Goal: Information Seeking & Learning: Learn about a topic

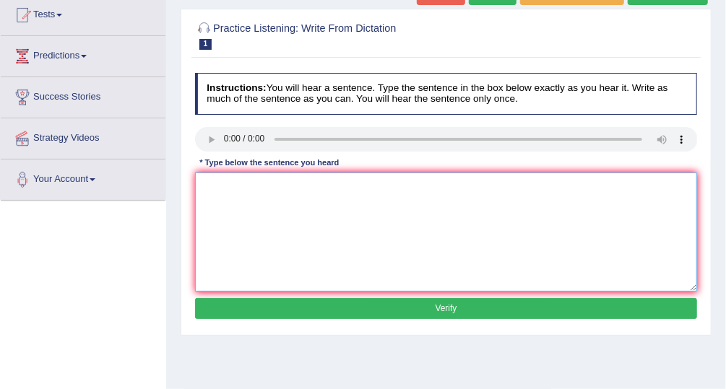
click at [253, 186] on textarea at bounding box center [446, 232] width 503 height 119
type textarea "the gap and the poor and the rich didint decreas"
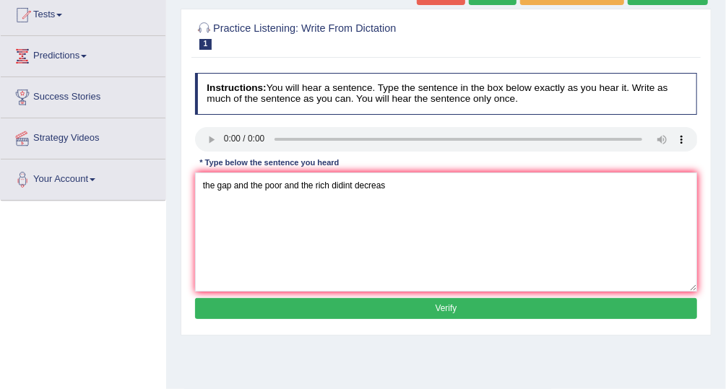
click at [455, 300] on button "Verify" at bounding box center [446, 308] width 503 height 21
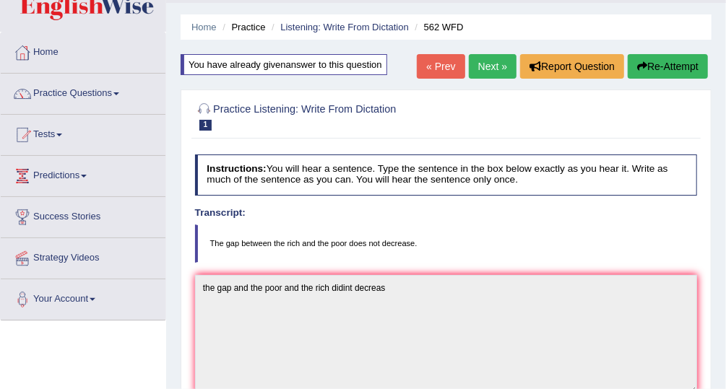
scroll to position [27, 0]
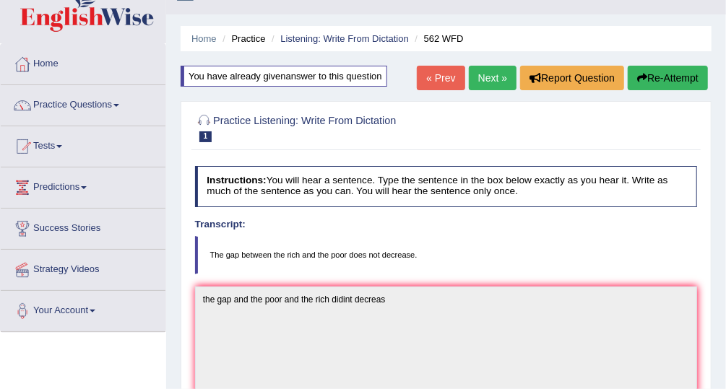
click at [497, 84] on link "Next »" at bounding box center [493, 78] width 48 height 25
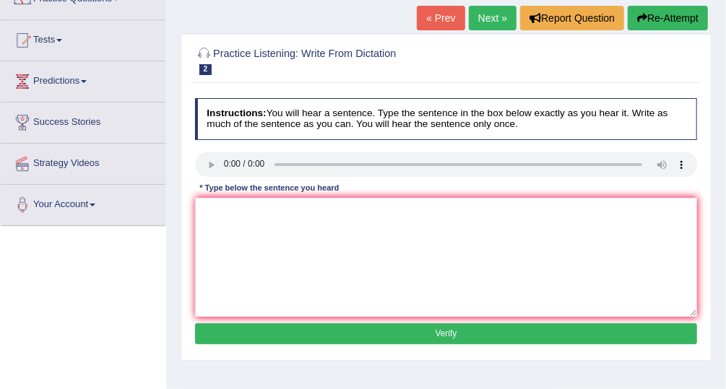
scroll to position [136, 0]
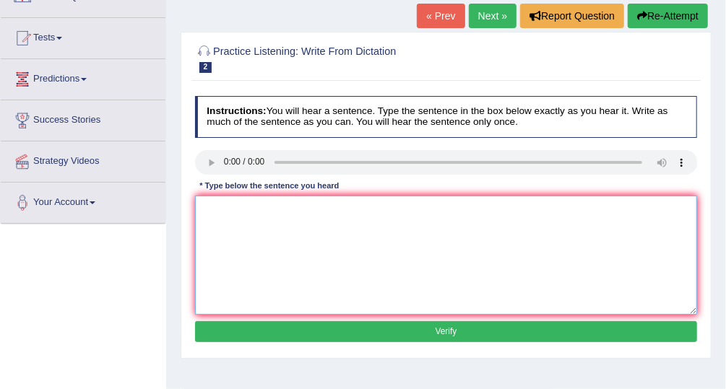
click at [256, 256] on textarea at bounding box center [446, 255] width 503 height 119
type textarea "If you have any question please reaise your hand"
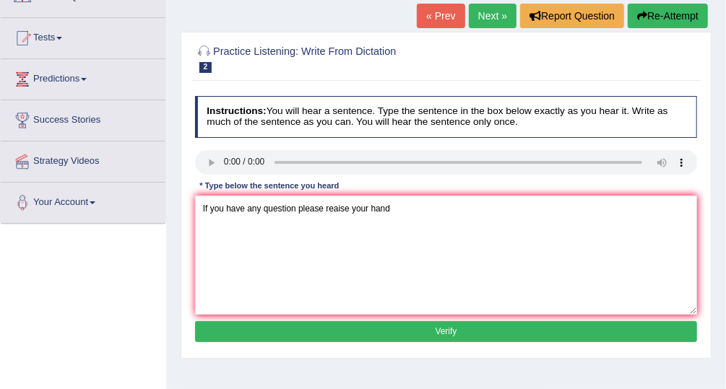
click at [319, 323] on button "Verify" at bounding box center [446, 331] width 503 height 21
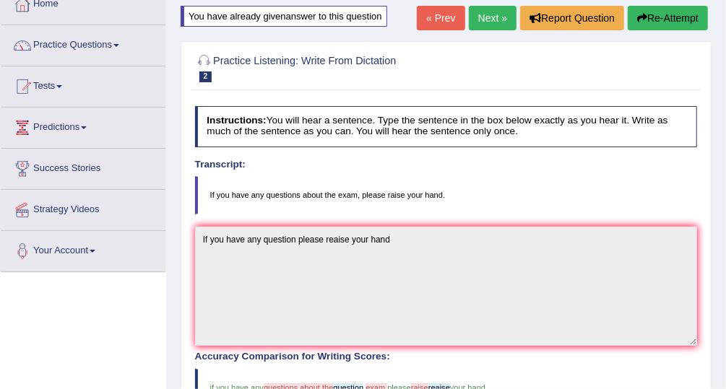
scroll to position [82, 0]
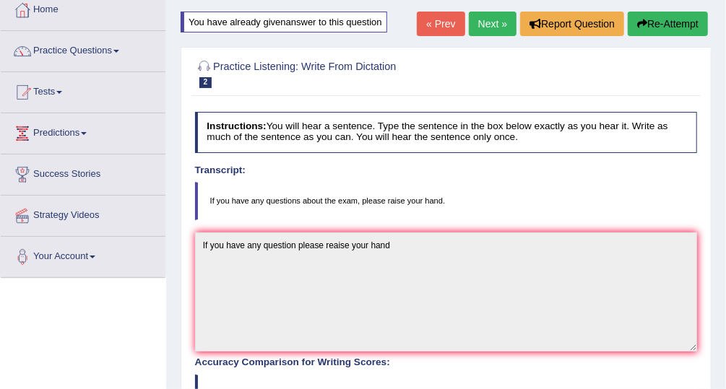
click at [507, 21] on link "Next »" at bounding box center [493, 24] width 48 height 25
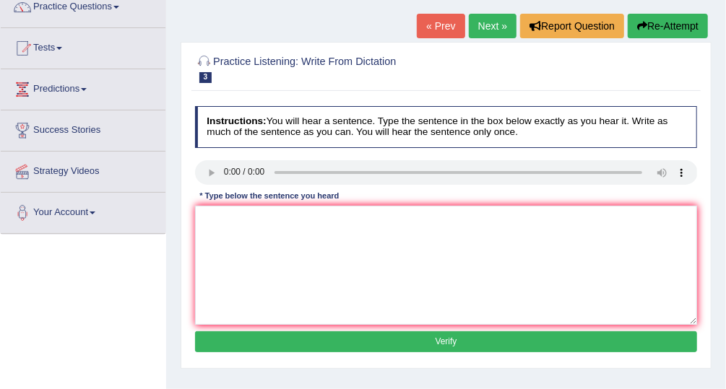
scroll to position [131, 0]
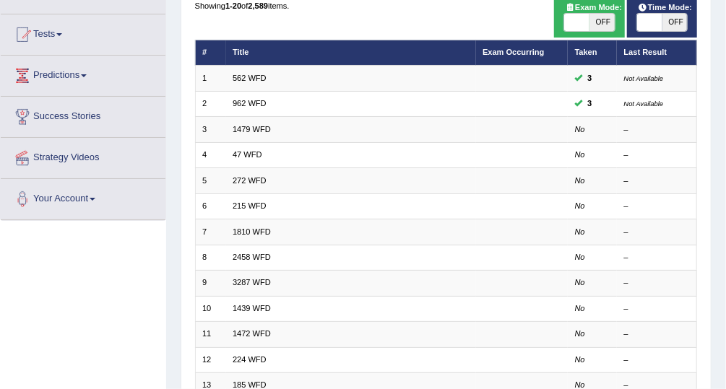
scroll to position [142, 0]
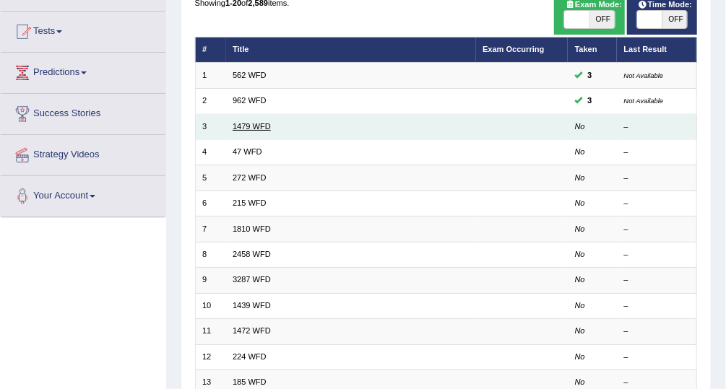
click at [249, 122] on link "1479 WFD" at bounding box center [251, 126] width 38 height 9
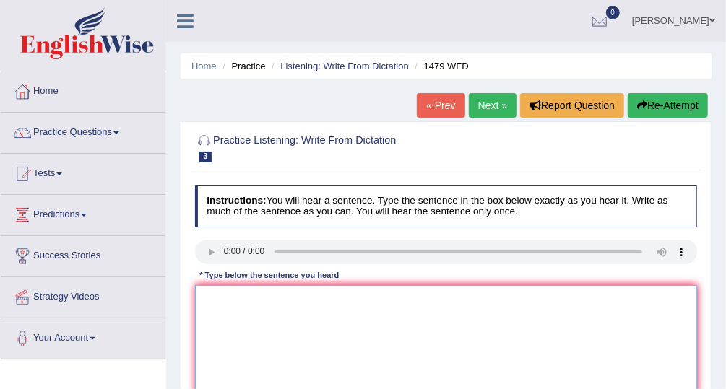
click at [211, 318] on textarea at bounding box center [446, 344] width 503 height 119
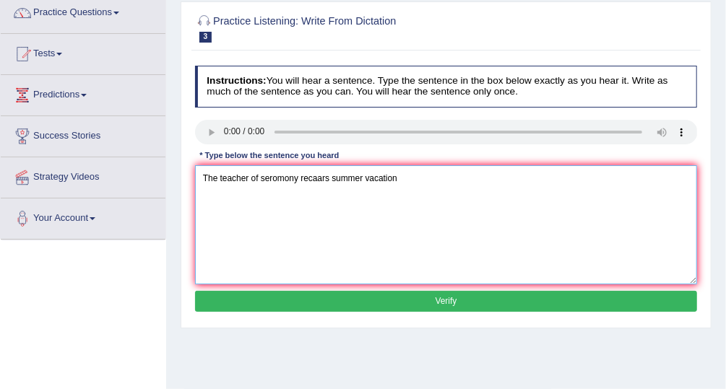
scroll to position [134, 0]
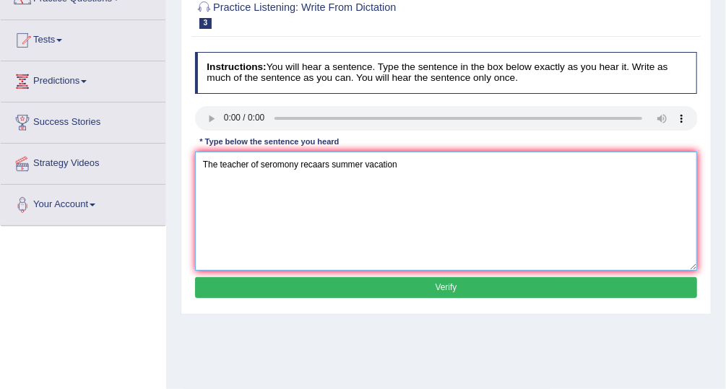
type textarea "The teacher of seromony recaars summer vacation"
click at [581, 284] on button "Verify" at bounding box center [446, 287] width 503 height 21
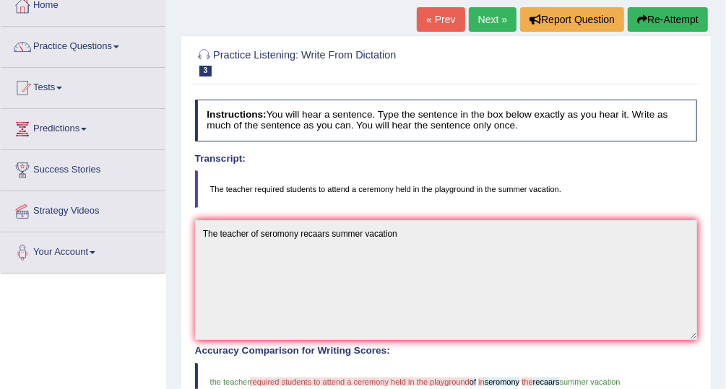
scroll to position [72, 0]
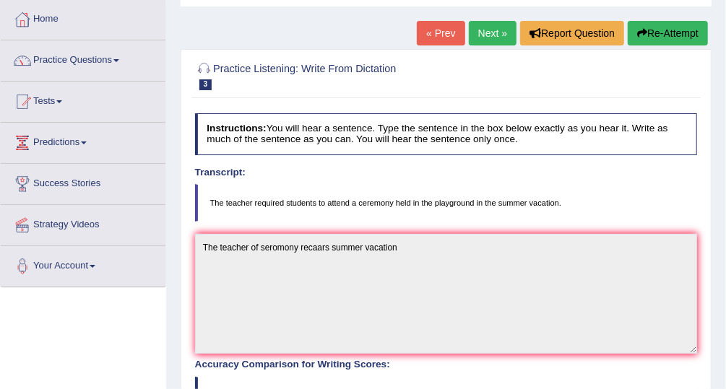
click at [505, 32] on link "Next »" at bounding box center [493, 33] width 48 height 25
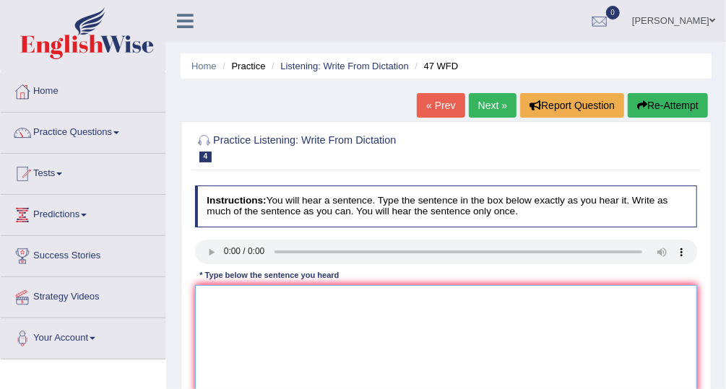
click at [232, 305] on textarea at bounding box center [446, 344] width 503 height 119
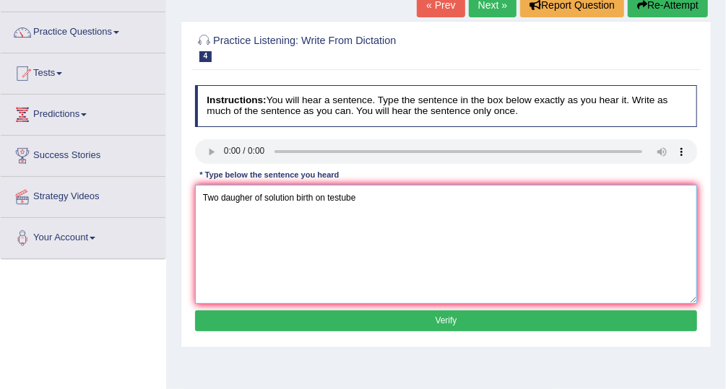
scroll to position [103, 0]
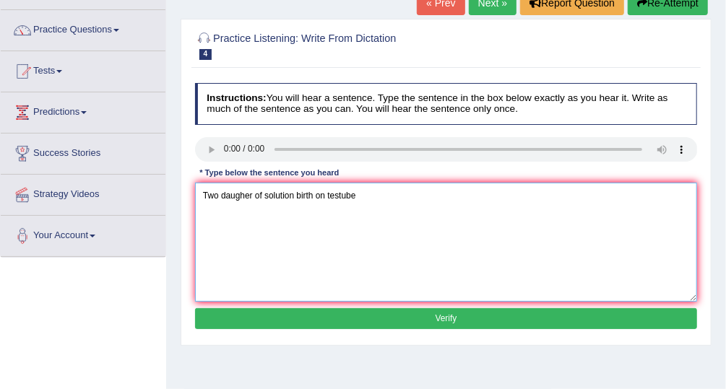
type textarea "Two daugher of solution birth on testube"
click at [601, 313] on button "Verify" at bounding box center [446, 318] width 503 height 21
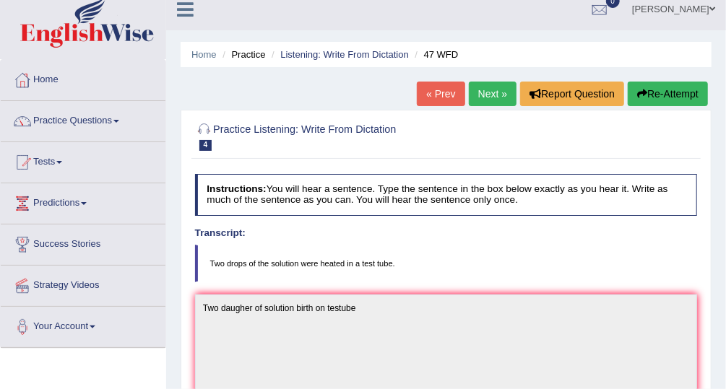
scroll to position [0, 0]
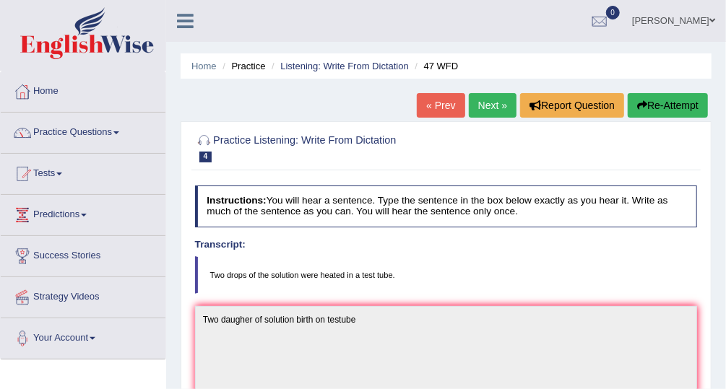
click at [496, 102] on link "Next »" at bounding box center [493, 105] width 48 height 25
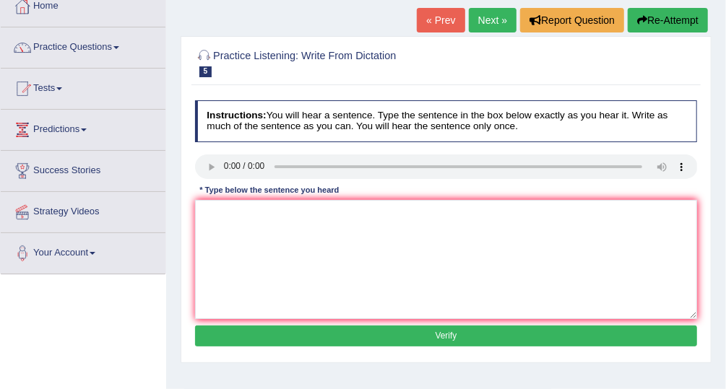
scroll to position [90, 0]
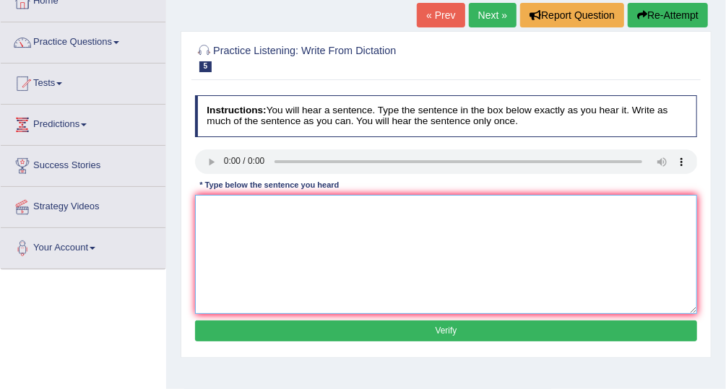
click at [232, 222] on textarea at bounding box center [446, 254] width 503 height 119
type textarea "The devolempent had negative impact on environment"
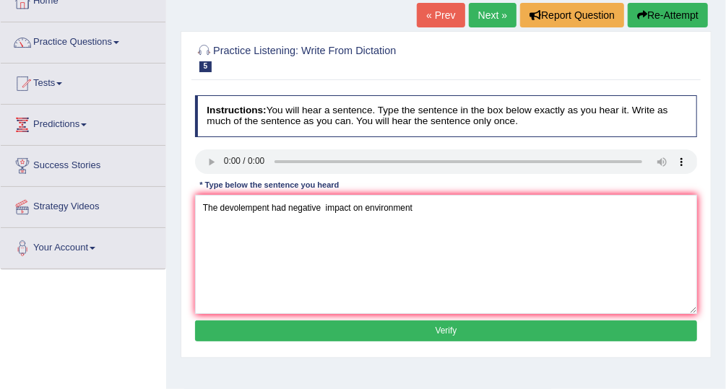
click at [376, 328] on button "Verify" at bounding box center [446, 331] width 503 height 21
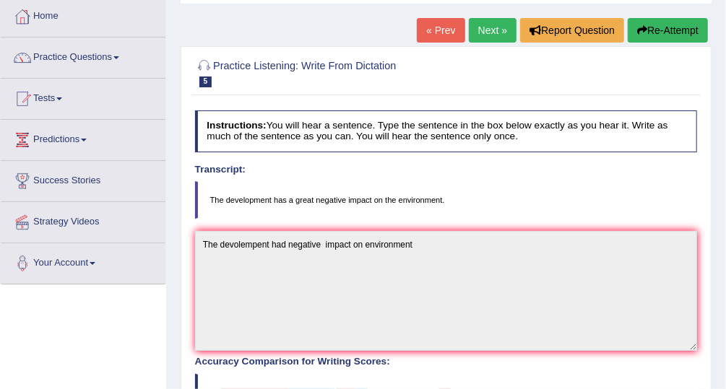
scroll to position [73, 0]
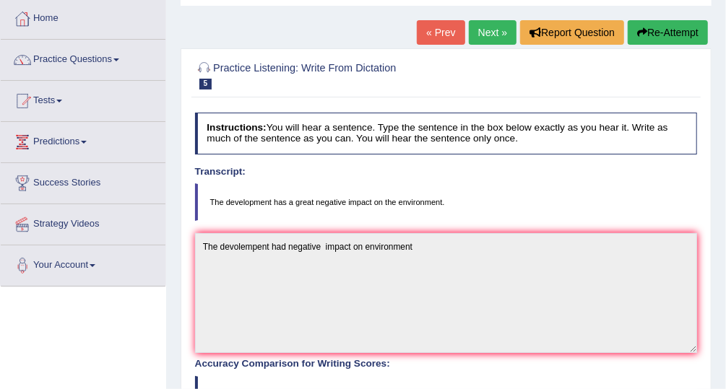
click at [503, 27] on link "Next »" at bounding box center [493, 32] width 48 height 25
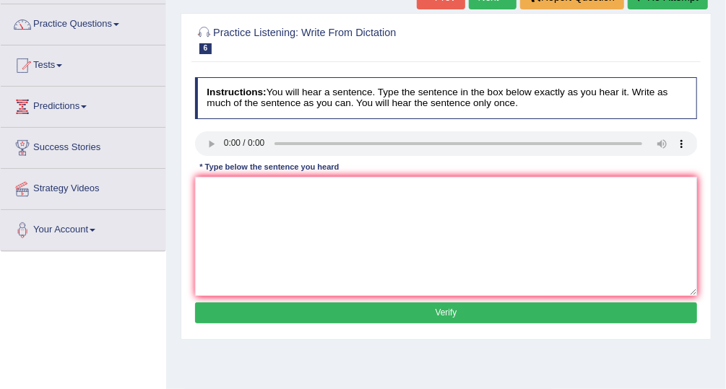
scroll to position [116, 0]
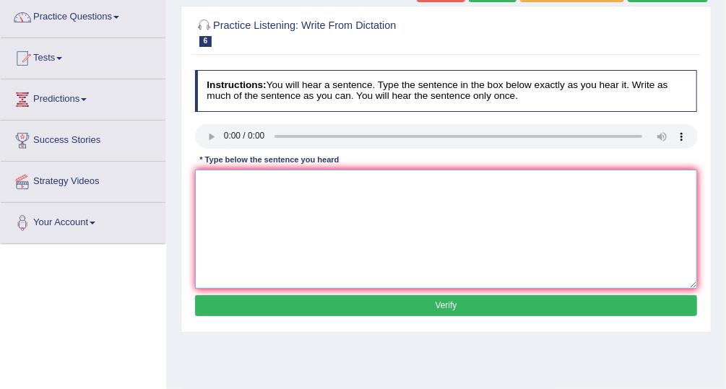
click at [232, 202] on textarea at bounding box center [446, 229] width 503 height 119
type textarea "p"
type textarea "Please check the information of the exact opening time."
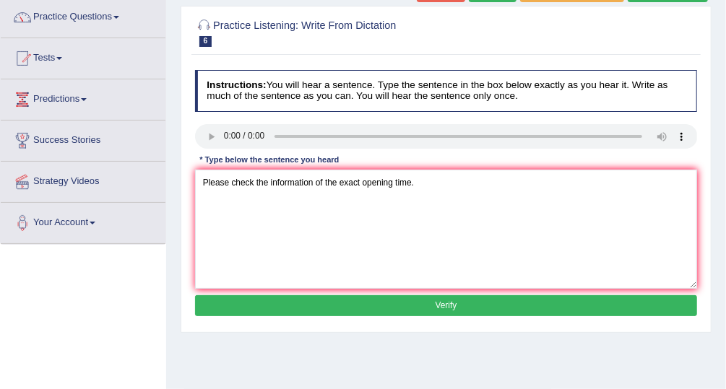
click at [427, 303] on button "Verify" at bounding box center [446, 305] width 503 height 21
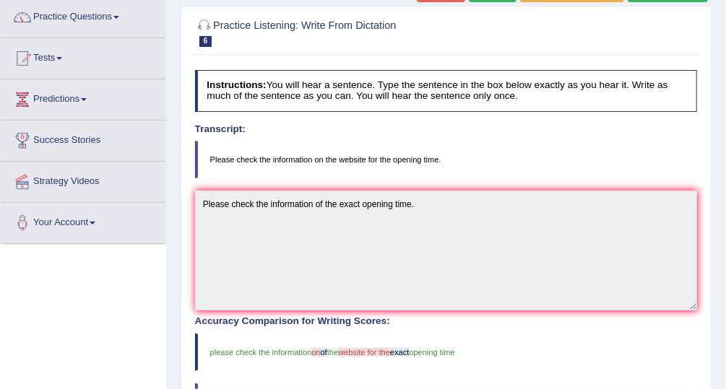
drag, startPoint x: 728, startPoint y: 153, endPoint x: 728, endPoint y: 202, distance: 49.1
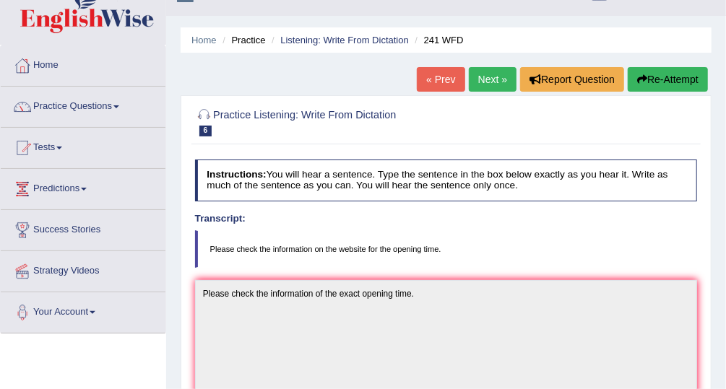
scroll to position [16, 0]
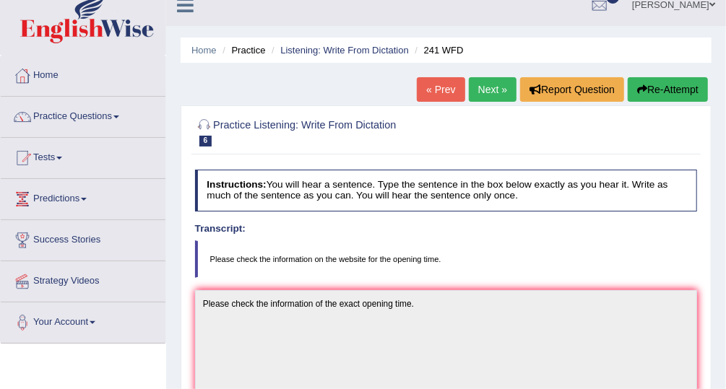
click at [500, 90] on link "Next »" at bounding box center [493, 89] width 48 height 25
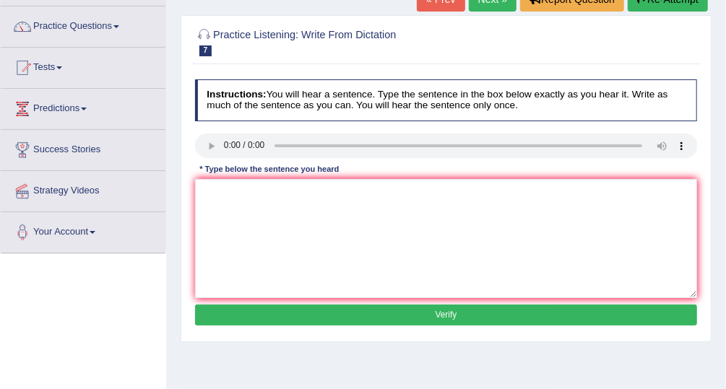
scroll to position [108, 0]
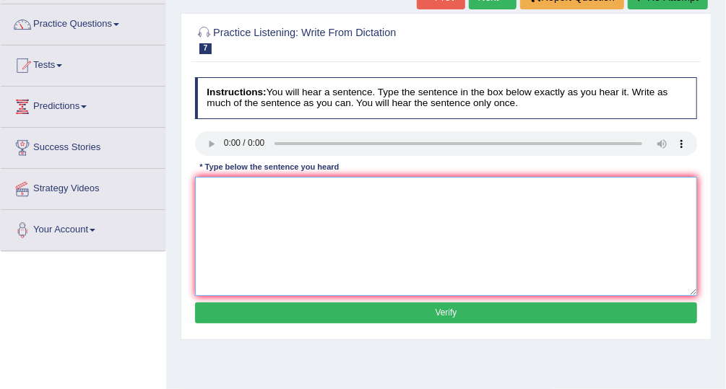
click at [214, 198] on textarea at bounding box center [446, 236] width 503 height 119
type textarea "Science has found everywhere [DATE]."
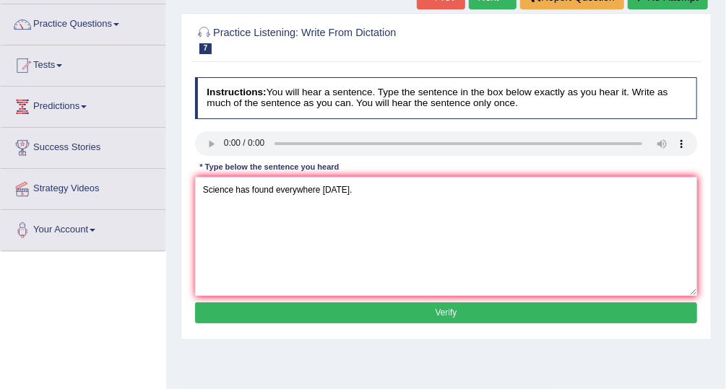
click at [433, 310] on button "Verify" at bounding box center [446, 313] width 503 height 21
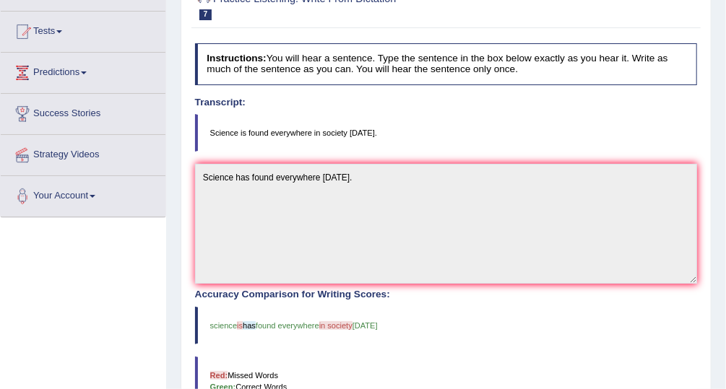
scroll to position [95, 0]
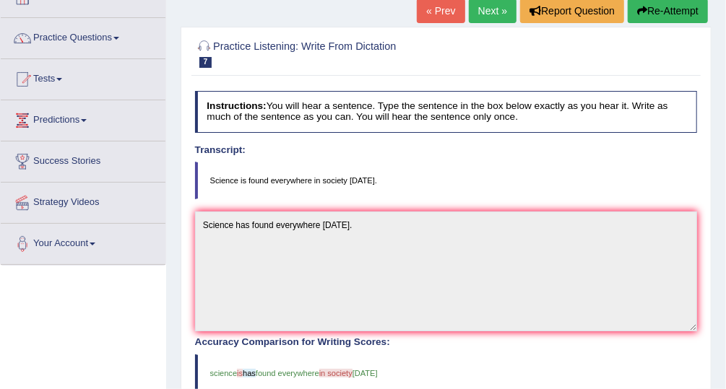
click at [496, 12] on link "Next »" at bounding box center [493, 11] width 48 height 25
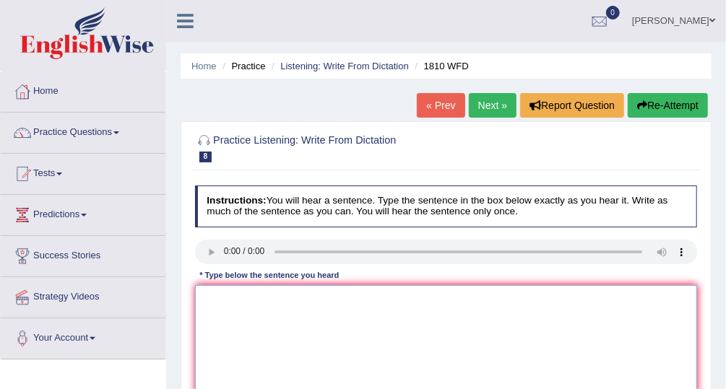
click at [209, 307] on textarea at bounding box center [446, 344] width 503 height 119
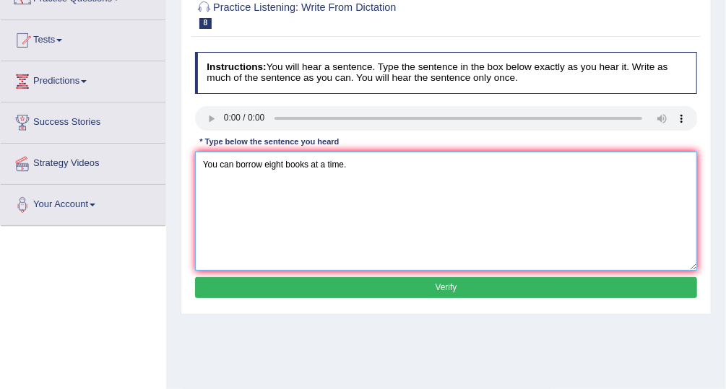
scroll to position [134, 0]
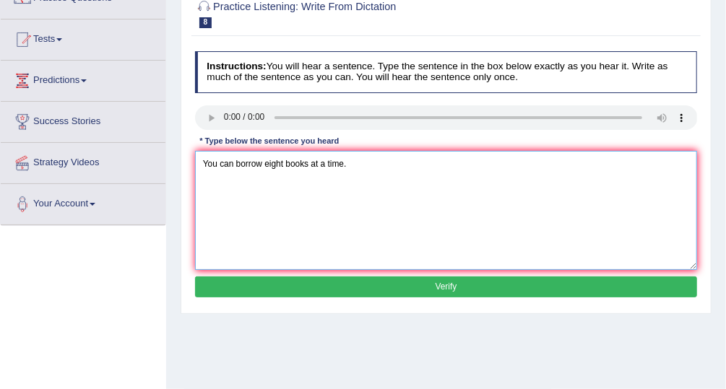
type textarea "You can borrow eight books at a time."
click at [504, 284] on button "Verify" at bounding box center [446, 287] width 503 height 21
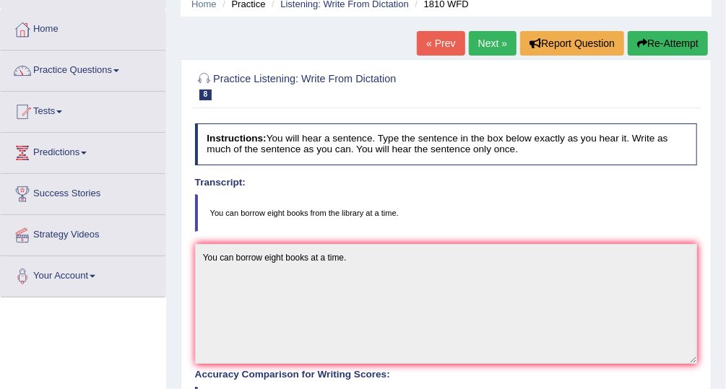
scroll to position [58, 0]
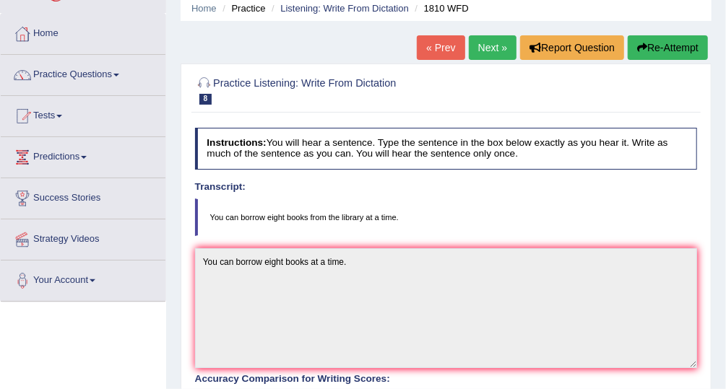
click at [503, 48] on link "Next »" at bounding box center [493, 47] width 48 height 25
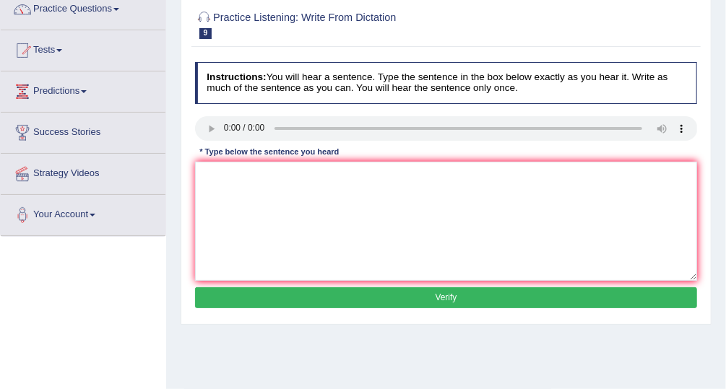
scroll to position [124, 0]
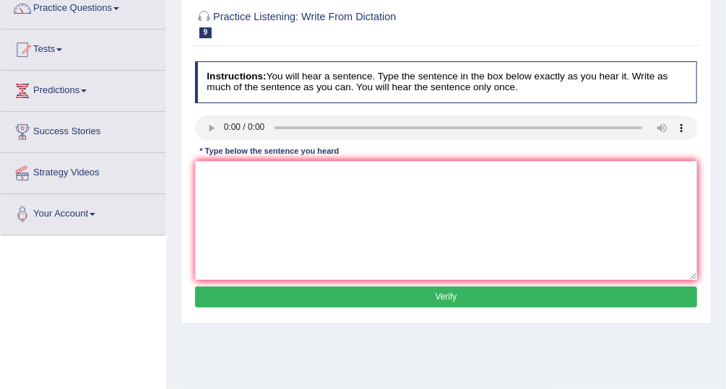
click at [214, 182] on div "Instructions: You will hear a sentence. Type the sentence in the box below exac…" at bounding box center [445, 187] width 508 height 262
click at [214, 182] on textarea at bounding box center [446, 220] width 503 height 119
click at [206, 173] on textarea at bounding box center [446, 220] width 503 height 119
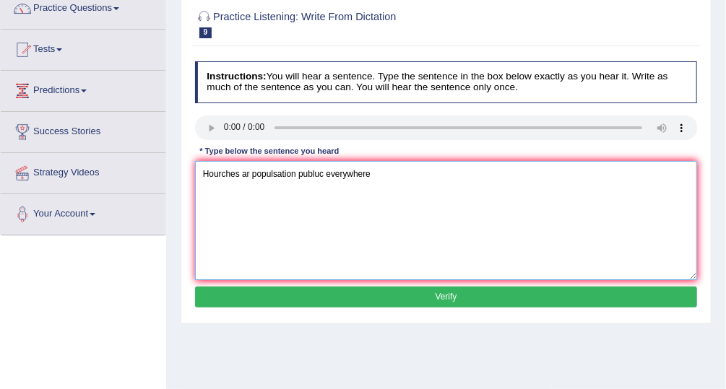
type textarea "Hourches ar populsation publuc everywhere"
click at [401, 289] on button "Verify" at bounding box center [446, 297] width 503 height 21
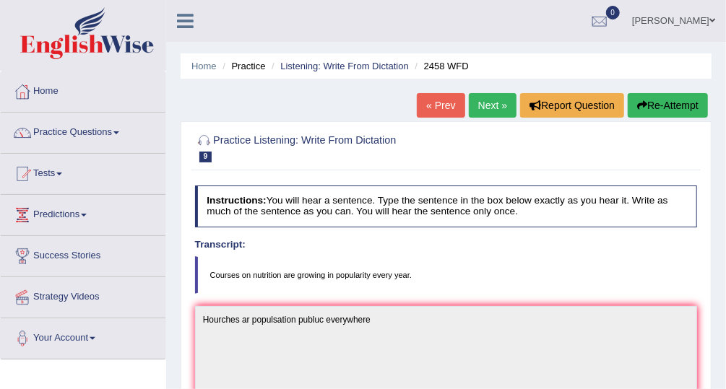
scroll to position [1, 0]
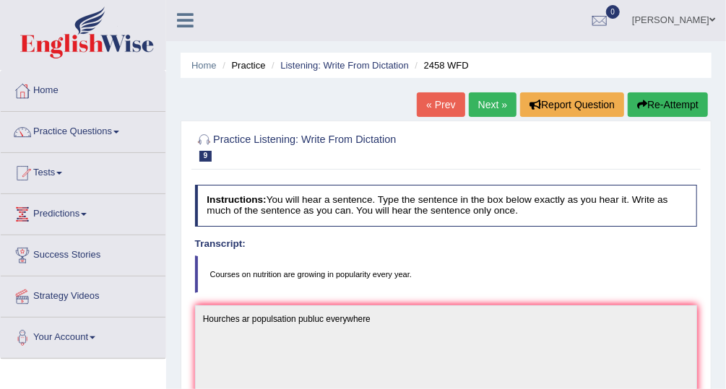
click at [492, 104] on link "Next »" at bounding box center [493, 104] width 48 height 25
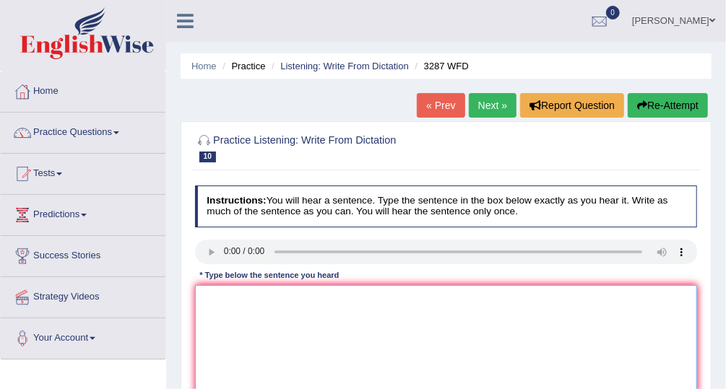
click at [217, 297] on textarea at bounding box center [446, 344] width 503 height 119
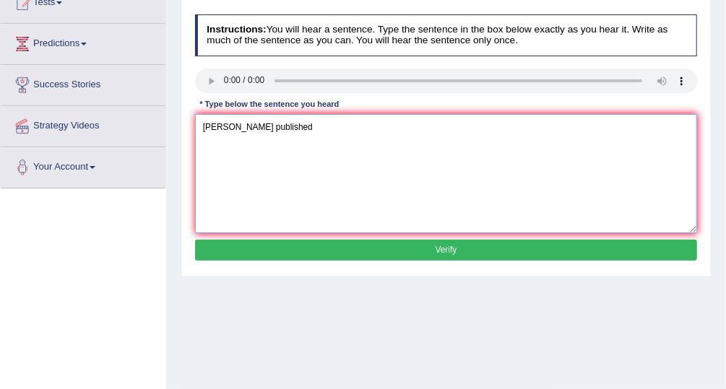
scroll to position [176, 0]
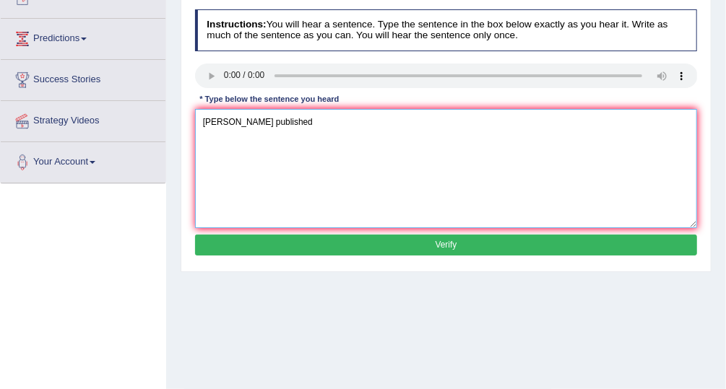
type textarea "Anew artical published"
click at [513, 235] on button "Verify" at bounding box center [446, 245] width 503 height 21
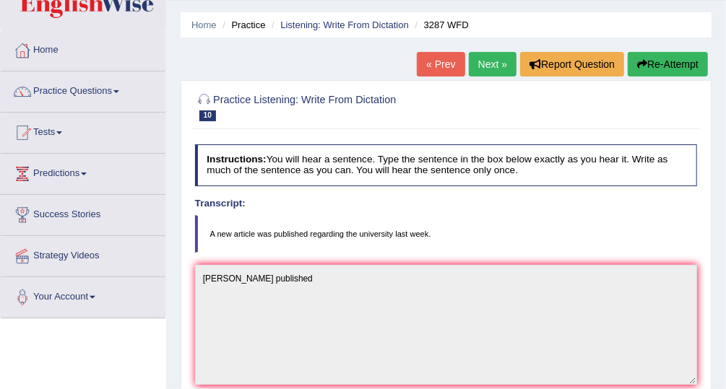
scroll to position [6, 0]
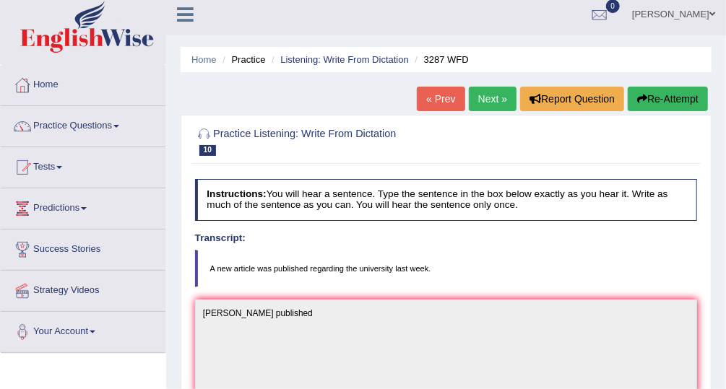
click at [492, 89] on link "Next »" at bounding box center [493, 99] width 48 height 25
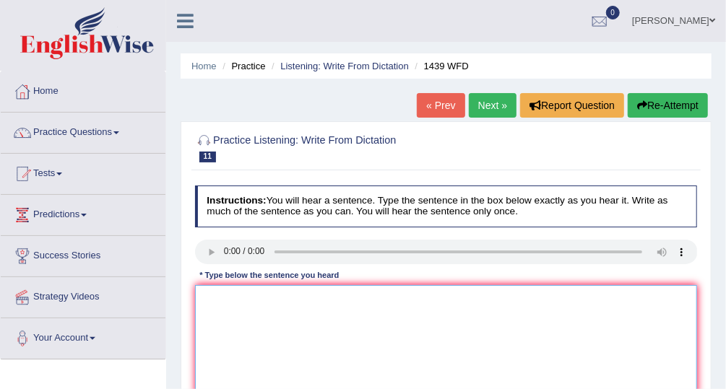
click at [212, 311] on textarea at bounding box center [446, 344] width 503 height 119
type textarea "N"
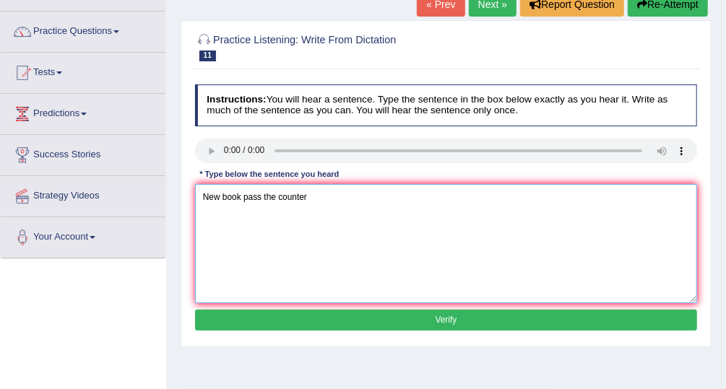
scroll to position [133, 0]
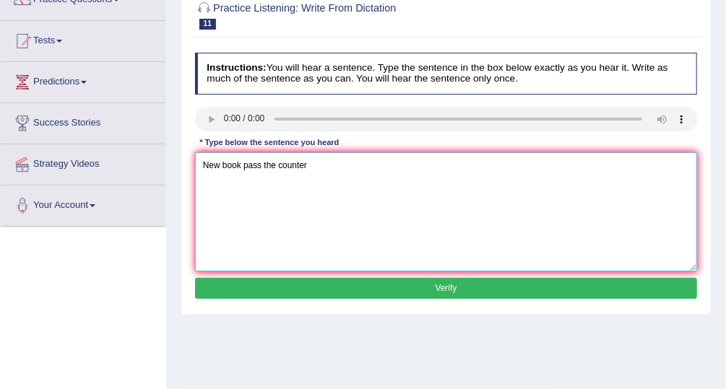
type textarea "New book pass the counter"
click at [622, 289] on button "Verify" at bounding box center [446, 288] width 503 height 21
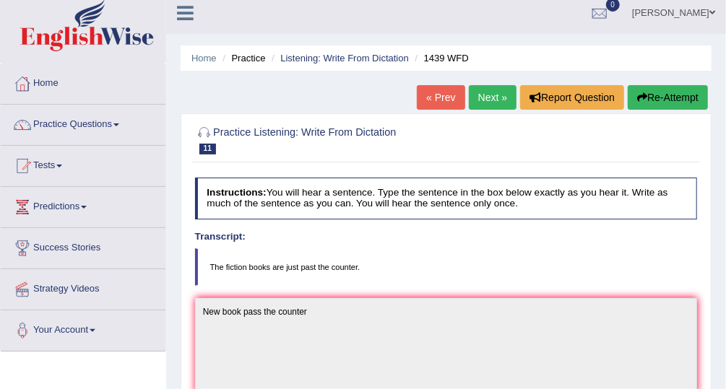
scroll to position [0, 0]
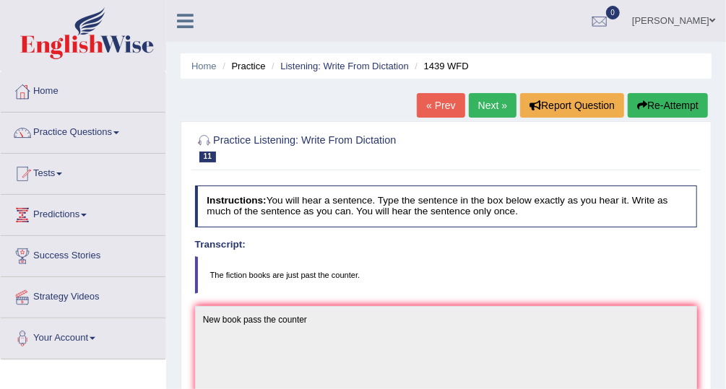
click at [495, 103] on link "Next »" at bounding box center [493, 105] width 48 height 25
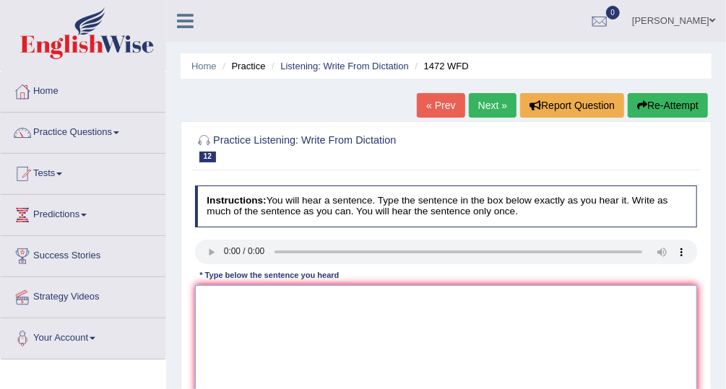
click at [223, 324] on textarea at bounding box center [446, 344] width 503 height 119
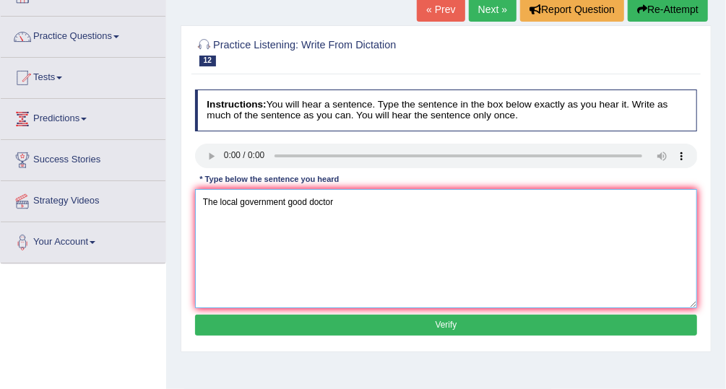
scroll to position [97, 0]
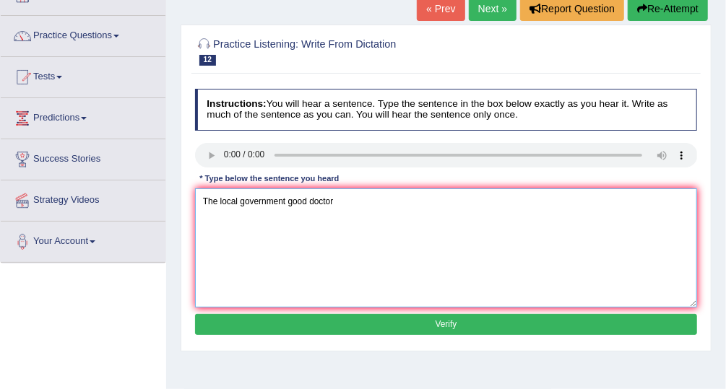
type textarea "The local government good doctor"
click at [508, 319] on button "Verify" at bounding box center [446, 324] width 503 height 21
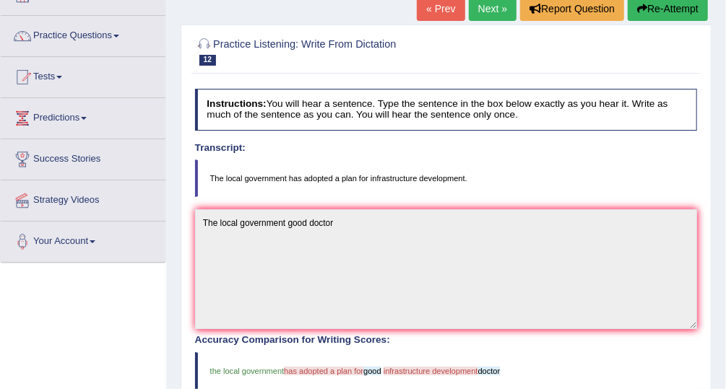
click at [492, 3] on link "Next »" at bounding box center [493, 8] width 48 height 25
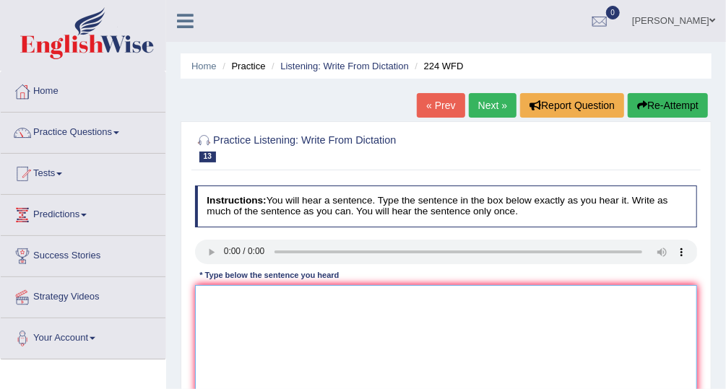
click at [209, 313] on textarea at bounding box center [446, 344] width 503 height 119
click at [232, 308] on textarea at bounding box center [446, 344] width 503 height 119
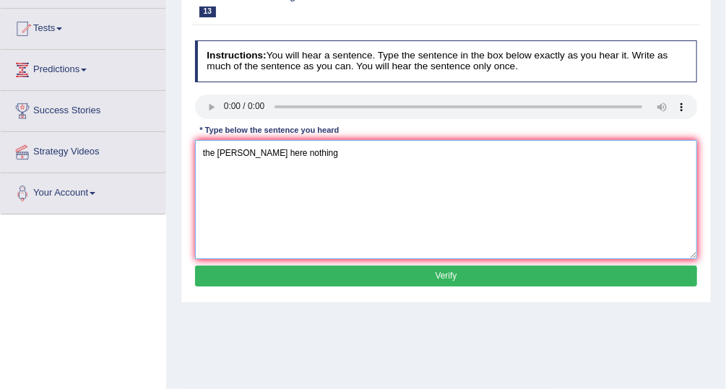
scroll to position [140, 0]
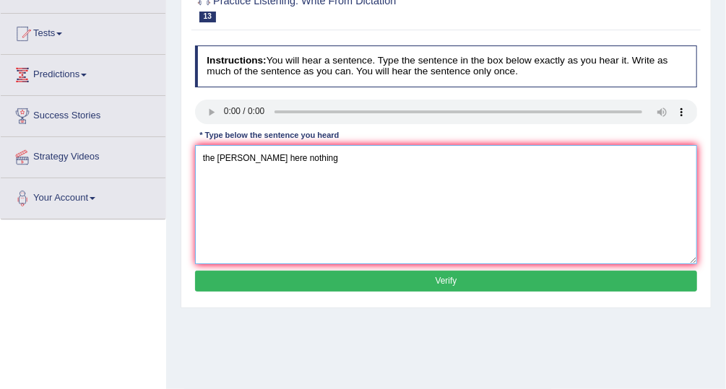
type textarea "the glen here nothing"
click at [601, 281] on button "Verify" at bounding box center [446, 281] width 503 height 21
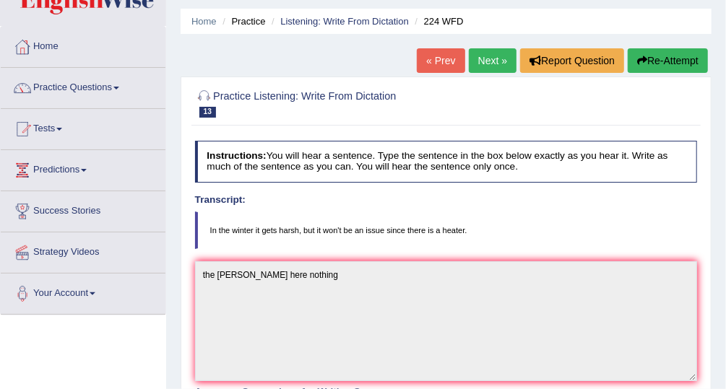
scroll to position [0, 0]
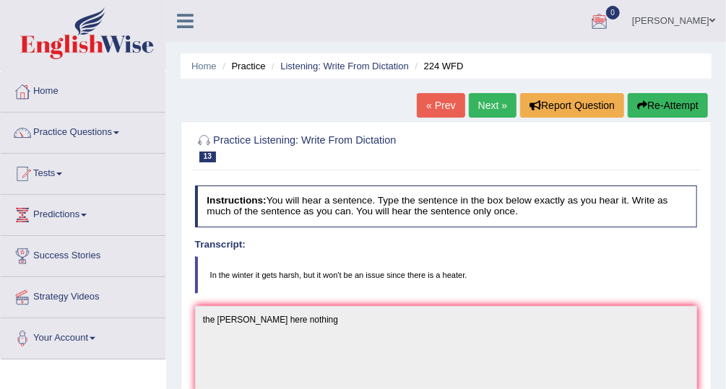
click at [505, 102] on link "Next »" at bounding box center [493, 105] width 48 height 25
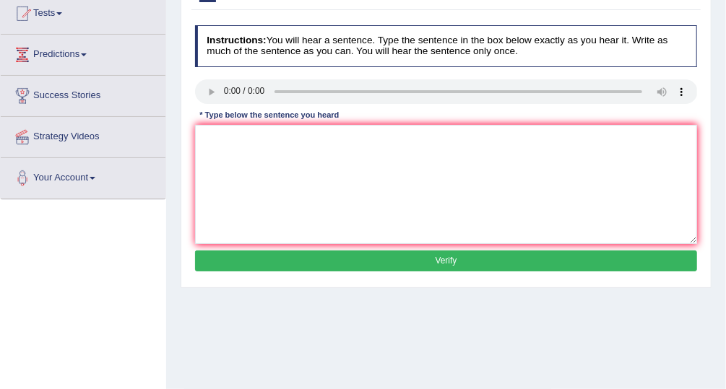
scroll to position [157, 0]
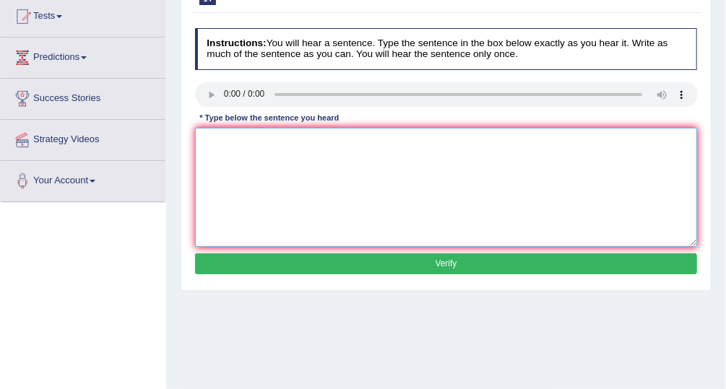
click at [232, 144] on textarea at bounding box center [446, 187] width 503 height 119
type textarea "dow grother nothing"
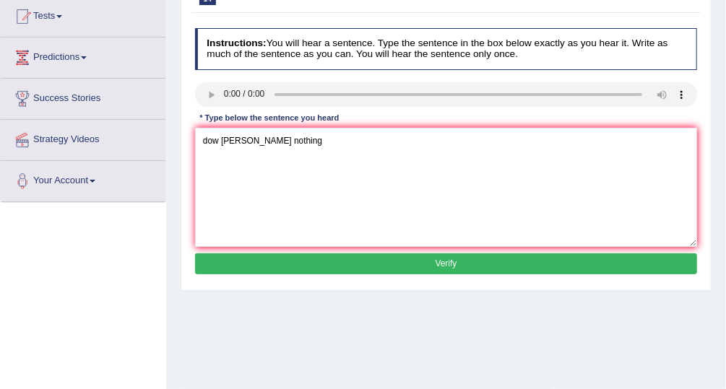
click at [399, 264] on button "Verify" at bounding box center [446, 263] width 503 height 21
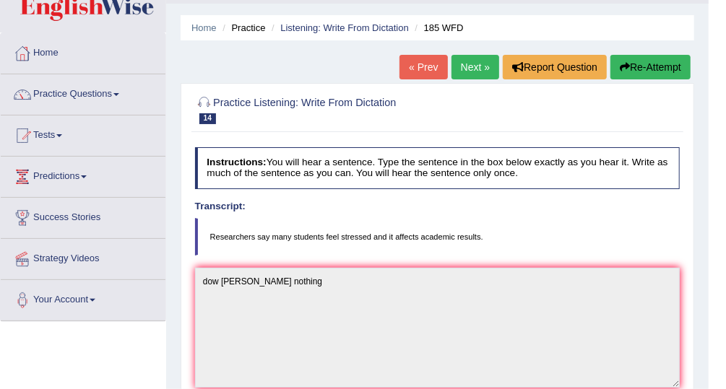
scroll to position [0, 0]
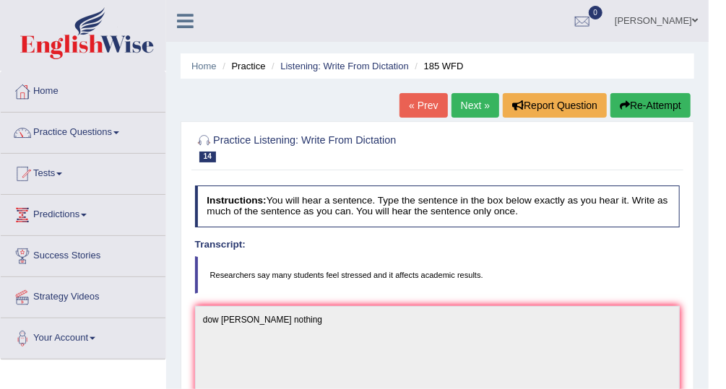
click at [483, 103] on link "Next »" at bounding box center [475, 105] width 48 height 25
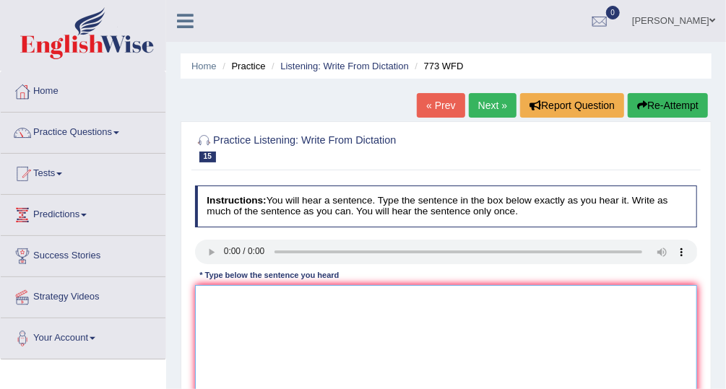
click at [325, 354] on textarea at bounding box center [446, 344] width 503 height 119
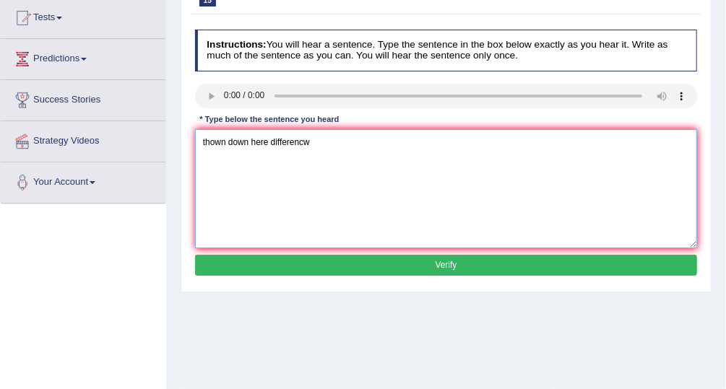
scroll to position [158, 0]
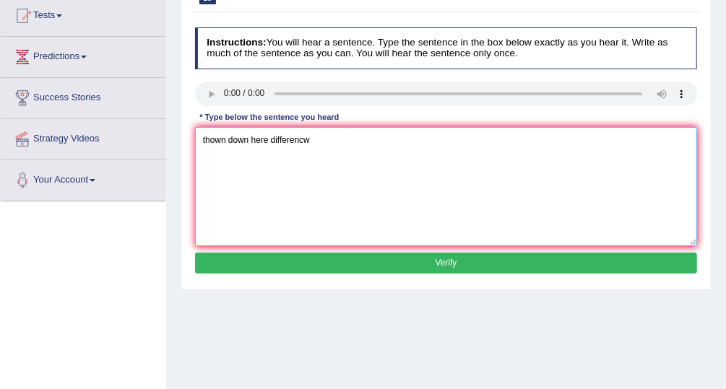
type textarea "thown down here differencw"
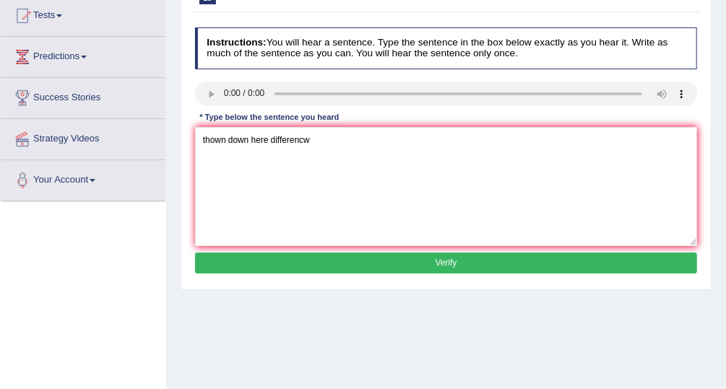
click at [627, 266] on button "Verify" at bounding box center [446, 263] width 503 height 21
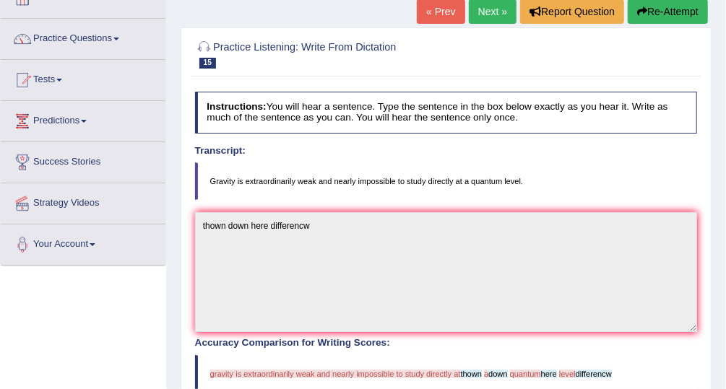
scroll to position [92, 0]
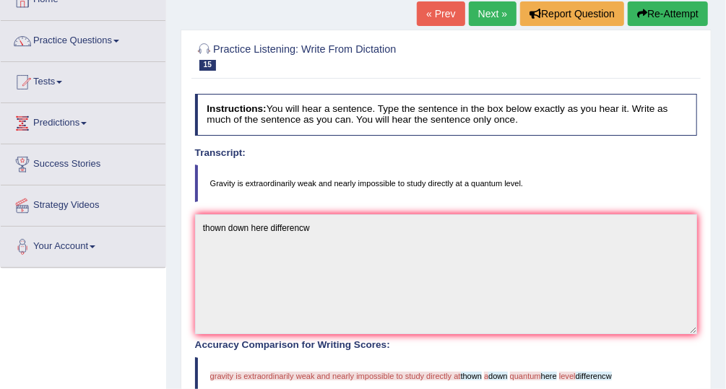
click at [498, 12] on link "Next »" at bounding box center [493, 13] width 48 height 25
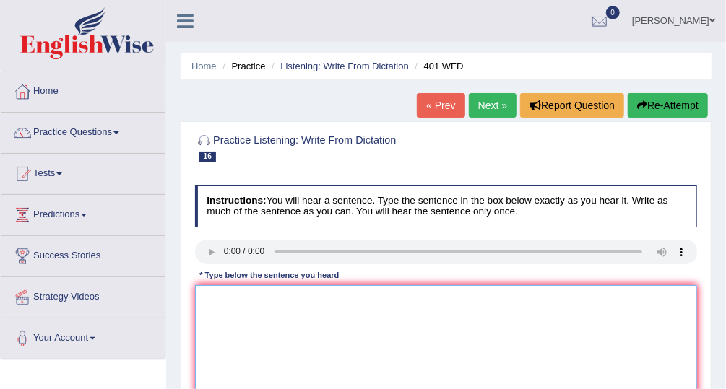
click at [233, 312] on textarea at bounding box center [446, 344] width 503 height 119
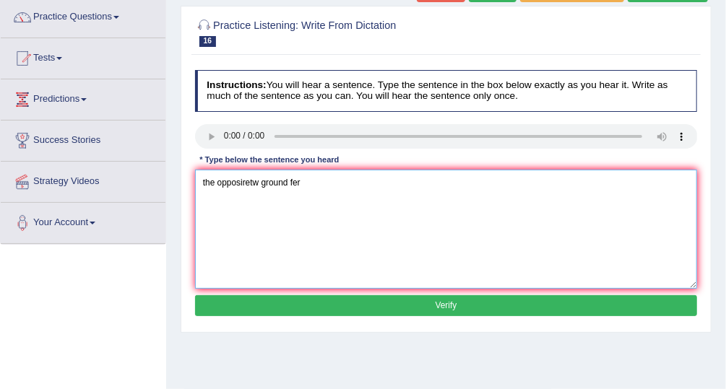
scroll to position [123, 0]
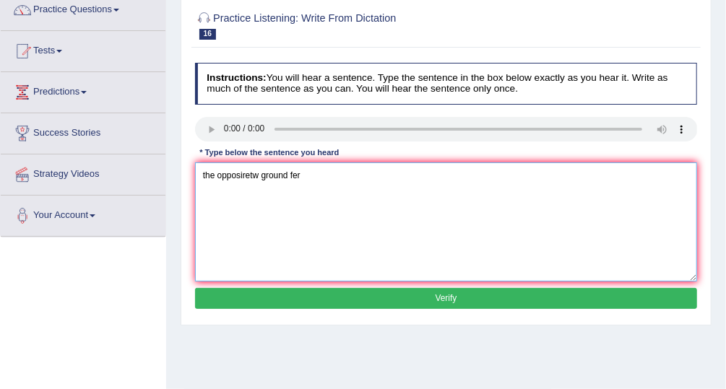
type textarea "the opposiretw ground fer"
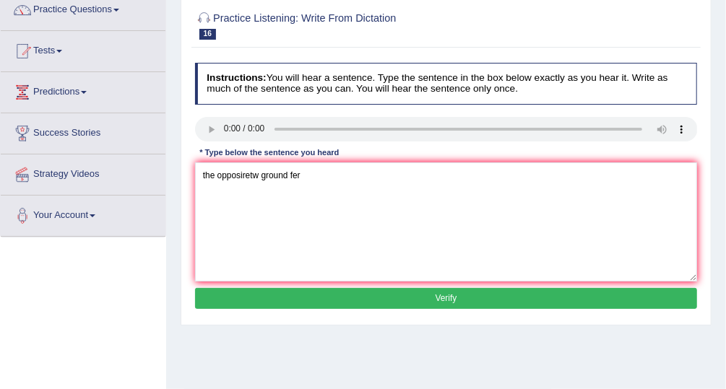
click at [584, 290] on button "Verify" at bounding box center [446, 298] width 503 height 21
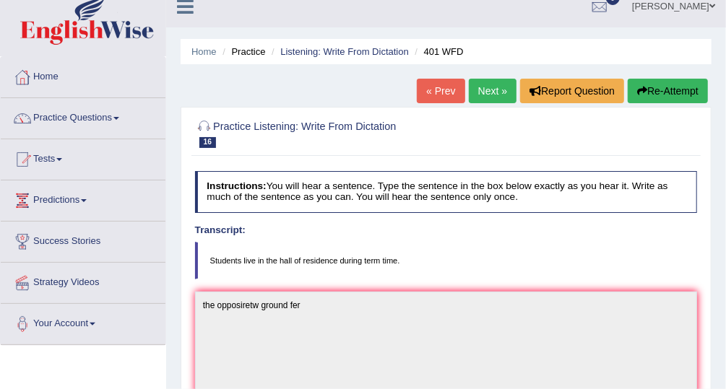
scroll to position [0, 0]
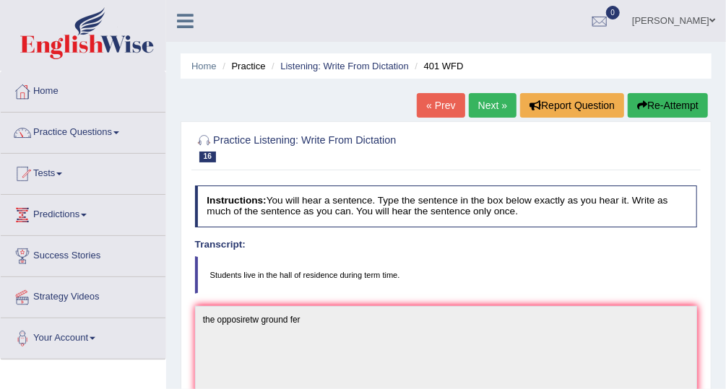
click at [497, 110] on link "Next »" at bounding box center [493, 105] width 48 height 25
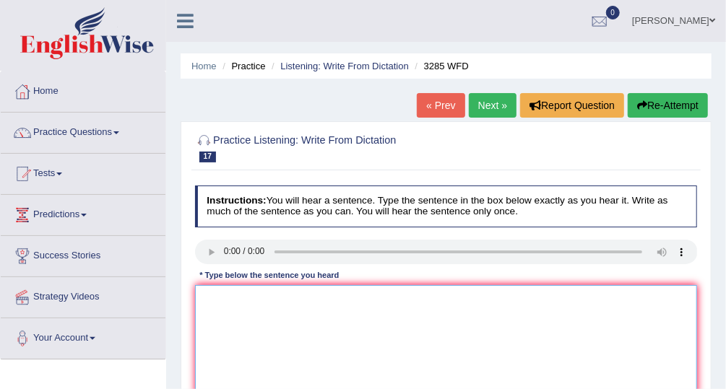
click at [262, 319] on textarea at bounding box center [446, 344] width 503 height 119
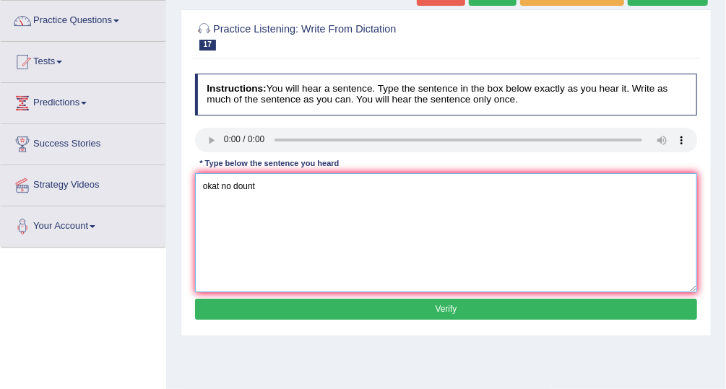
scroll to position [142, 0]
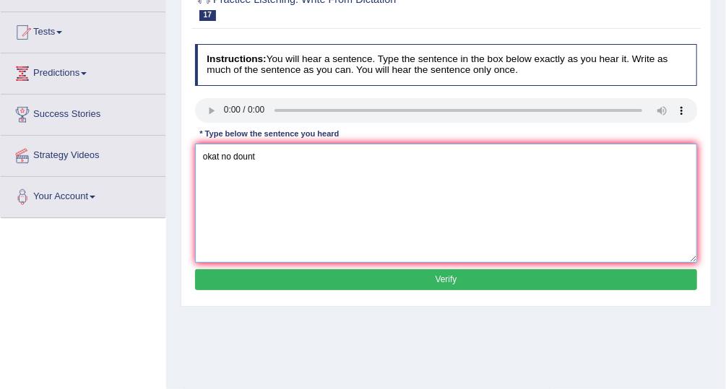
type textarea "okat no dount"
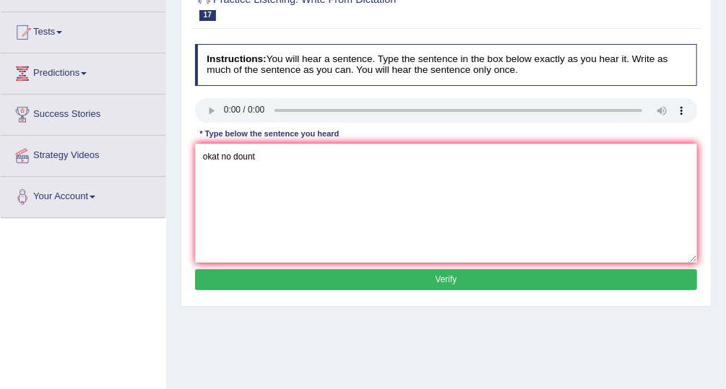
click at [529, 276] on button "Verify" at bounding box center [446, 279] width 503 height 21
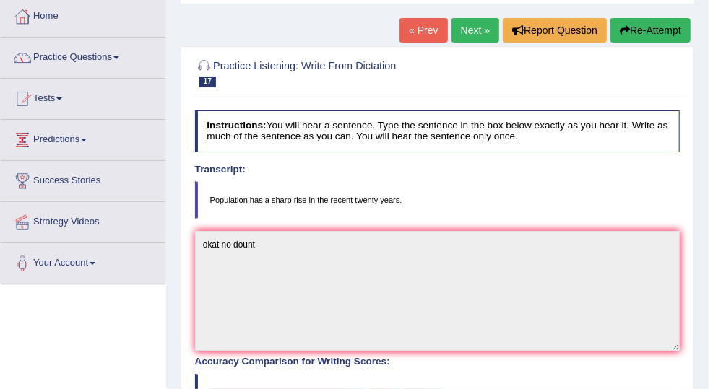
scroll to position [64, 0]
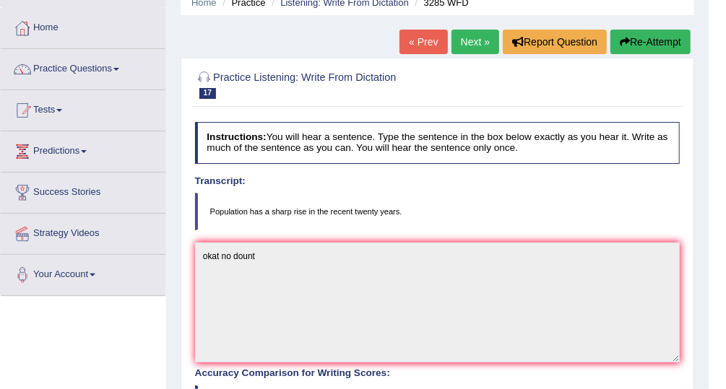
click at [467, 43] on link "Next »" at bounding box center [475, 42] width 48 height 25
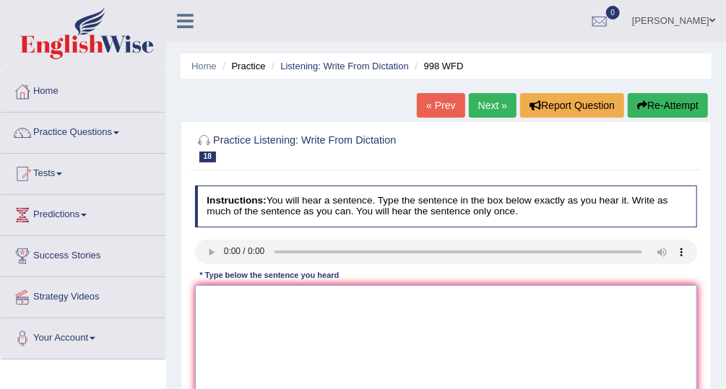
click at [289, 329] on textarea at bounding box center [446, 344] width 503 height 119
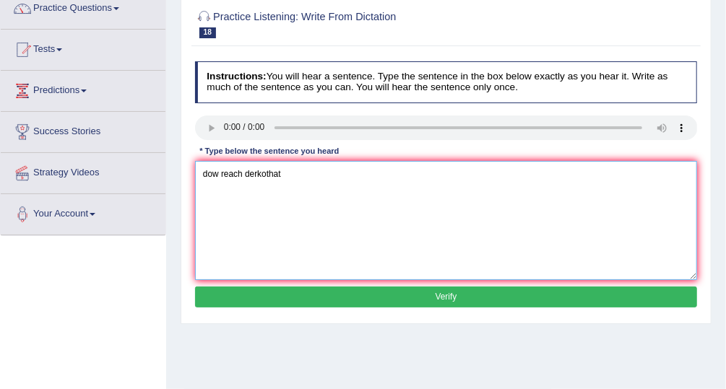
scroll to position [125, 0]
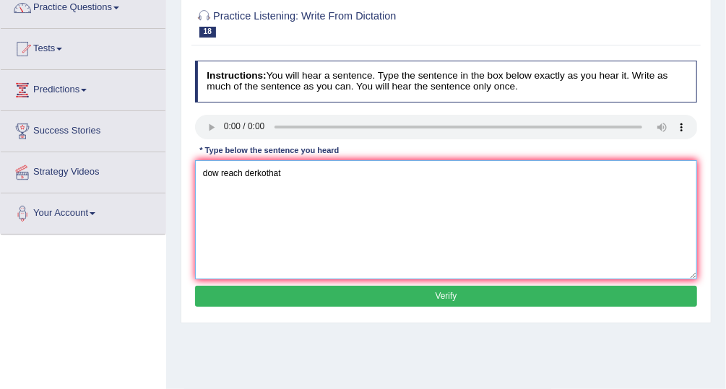
type textarea "dow reach derkothat"
click at [525, 299] on button "Verify" at bounding box center [446, 296] width 503 height 21
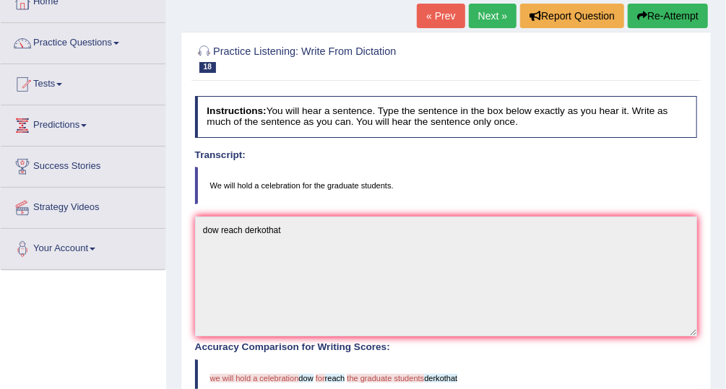
scroll to position [0, 0]
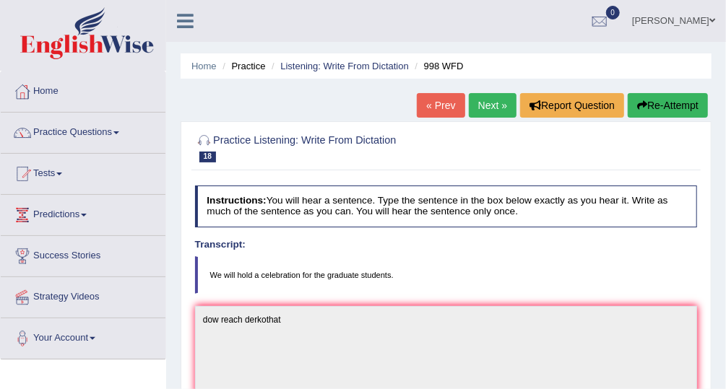
click at [488, 92] on div "Home Practice Listening: Write From Dictation 998 WFD « Prev Next » Report Ques…" at bounding box center [446, 392] width 560 height 784
click at [491, 105] on link "Next »" at bounding box center [493, 105] width 48 height 25
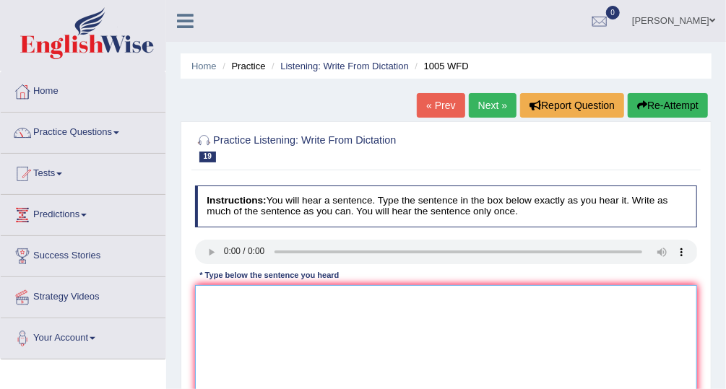
click at [339, 344] on textarea at bounding box center [446, 344] width 503 height 119
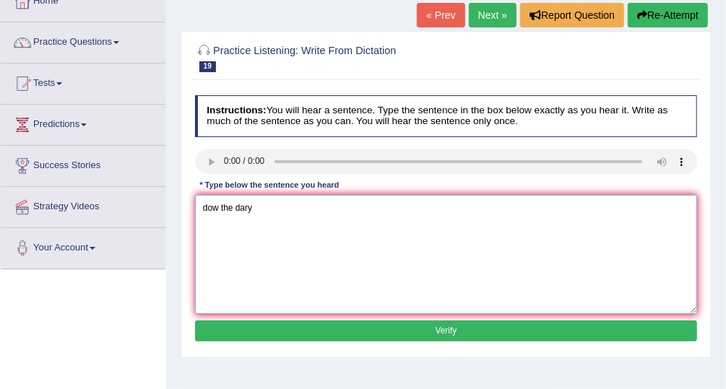
scroll to position [129, 0]
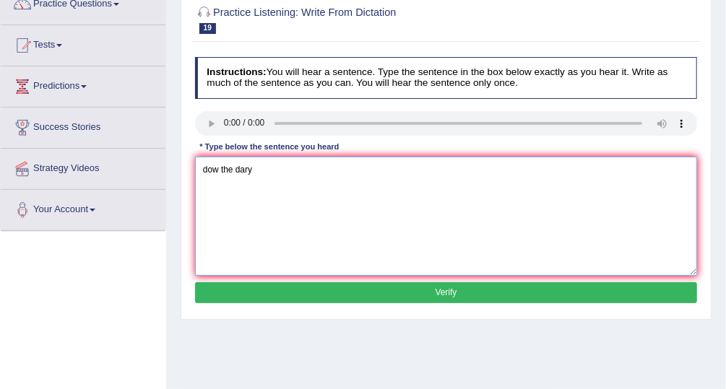
type textarea "dow the dary"
click at [562, 292] on button "Verify" at bounding box center [446, 292] width 503 height 21
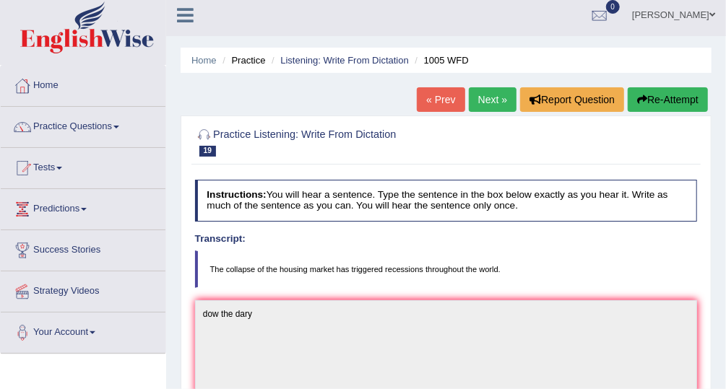
scroll to position [0, 0]
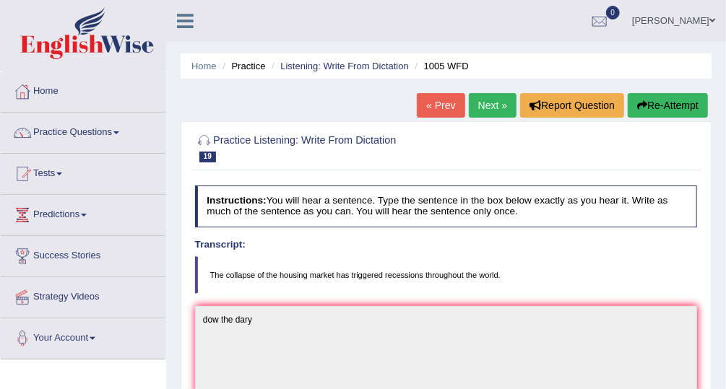
click at [494, 107] on link "Next »" at bounding box center [493, 105] width 48 height 25
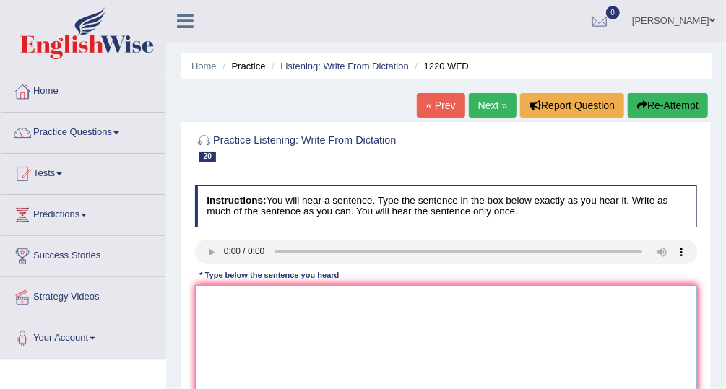
click at [276, 344] on textarea at bounding box center [446, 344] width 503 height 119
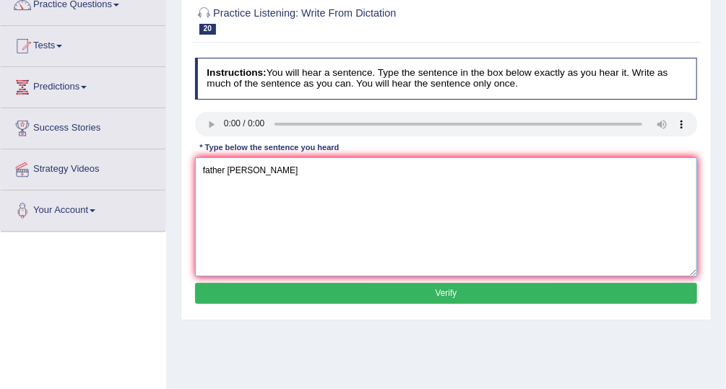
scroll to position [129, 0]
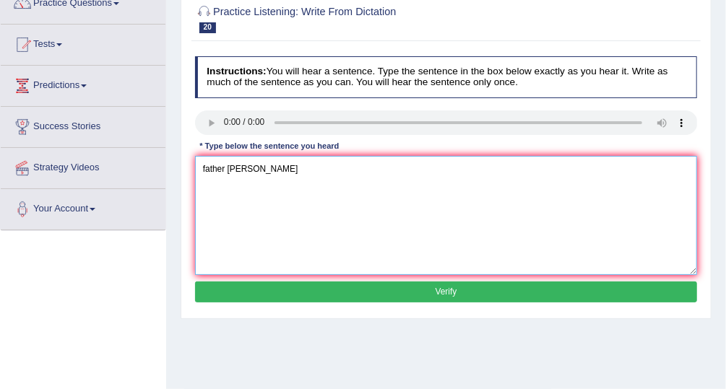
type textarea "father [PERSON_NAME]"
click at [514, 292] on button "Verify" at bounding box center [446, 292] width 503 height 21
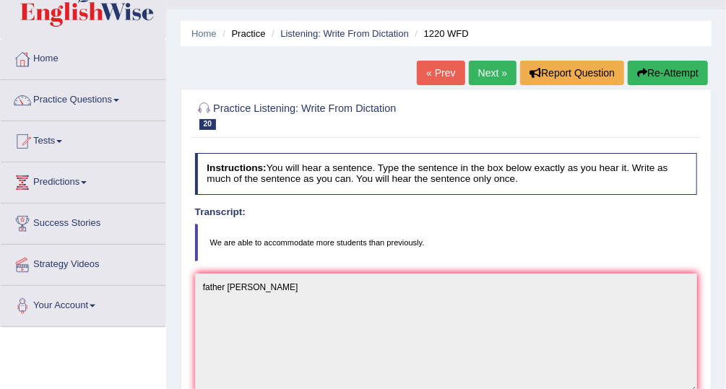
scroll to position [6, 0]
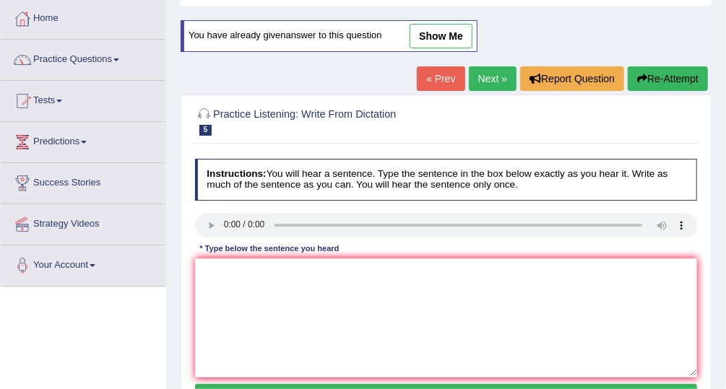
click at [64, 19] on link "Home" at bounding box center [83, 17] width 165 height 36
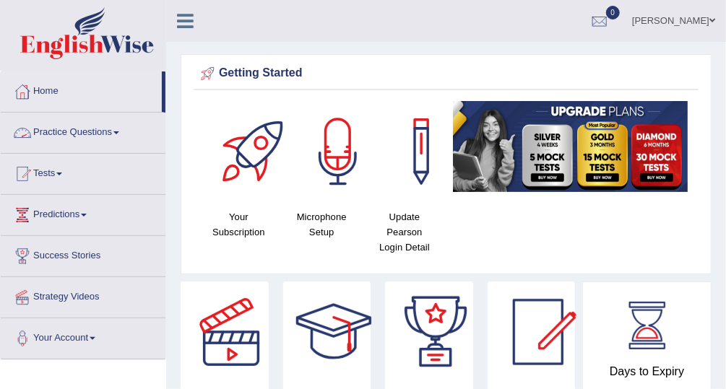
click at [84, 129] on link "Practice Questions" at bounding box center [83, 131] width 165 height 36
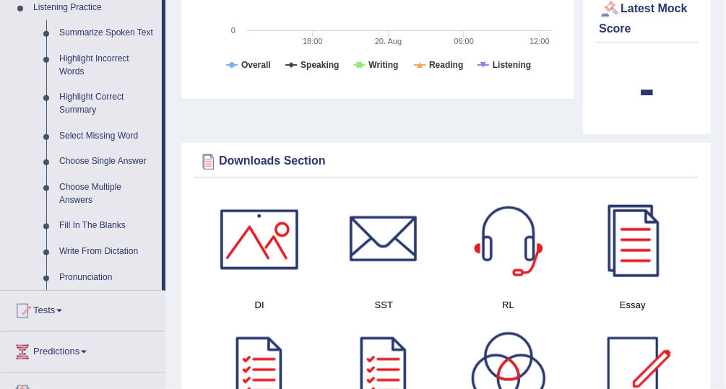
scroll to position [594, 0]
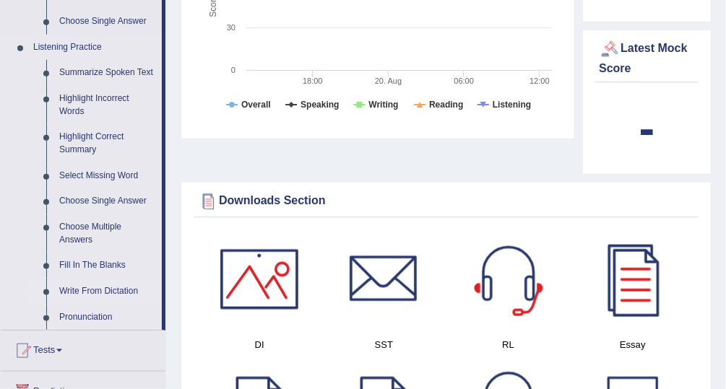
click at [82, 290] on link "Write From Dictation" at bounding box center [107, 292] width 109 height 26
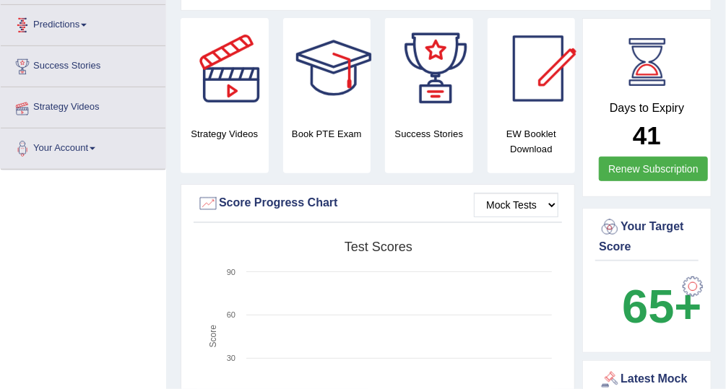
scroll to position [202, 0]
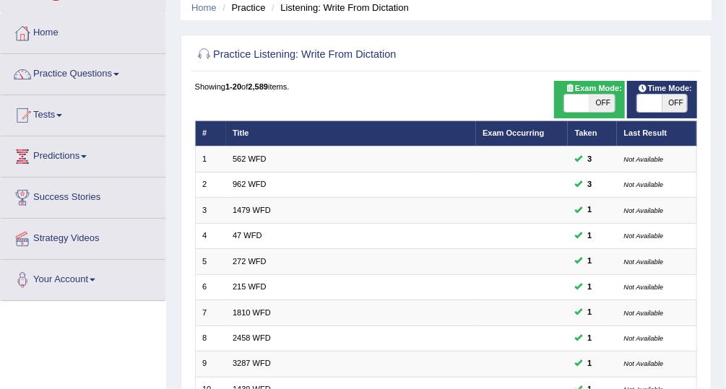
scroll to position [44, 0]
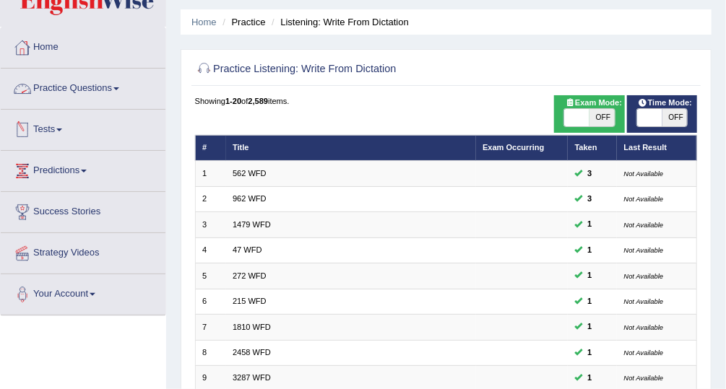
click at [117, 85] on link "Practice Questions" at bounding box center [83, 87] width 165 height 36
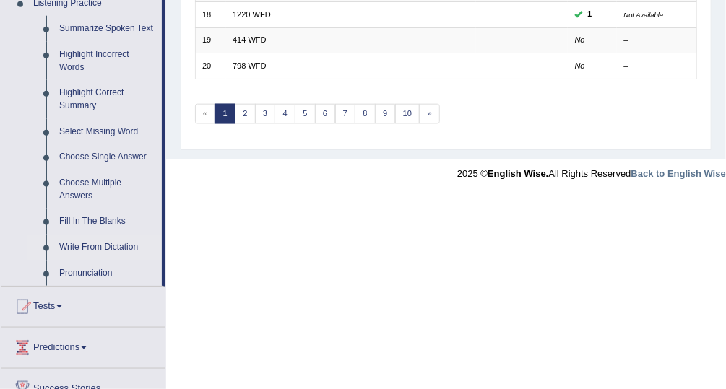
scroll to position [634, 0]
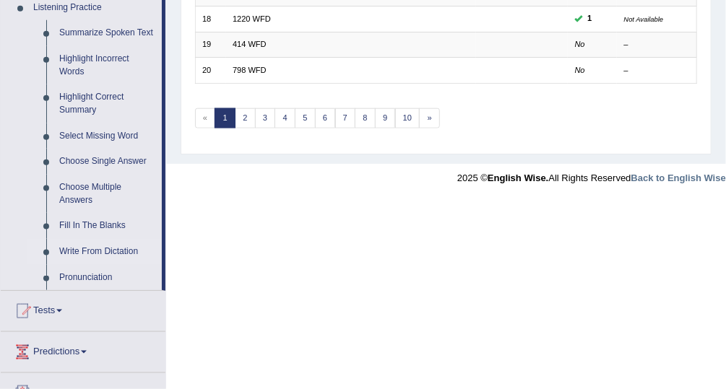
click at [121, 252] on link "Write From Dictation" at bounding box center [107, 252] width 109 height 26
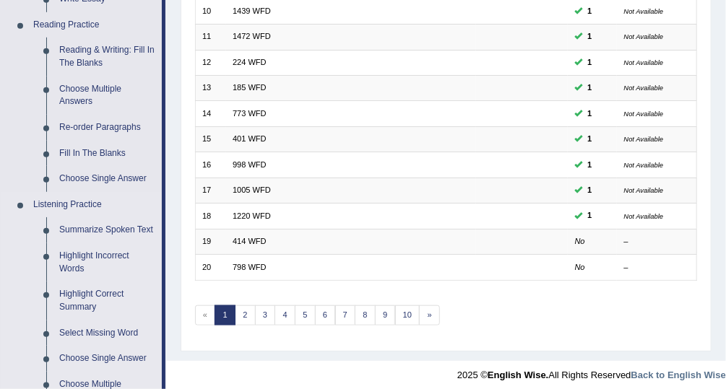
scroll to position [711, 0]
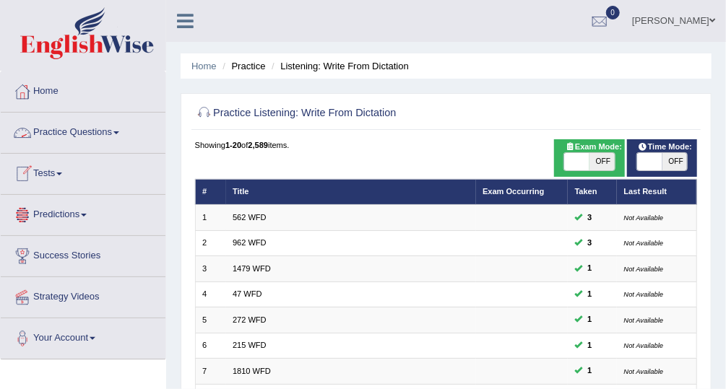
click at [116, 136] on link "Practice Questions" at bounding box center [83, 131] width 165 height 36
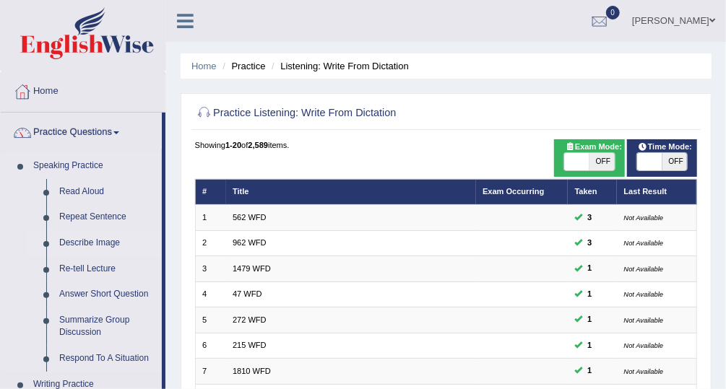
click at [82, 238] on link "Describe Image" at bounding box center [107, 243] width 109 height 26
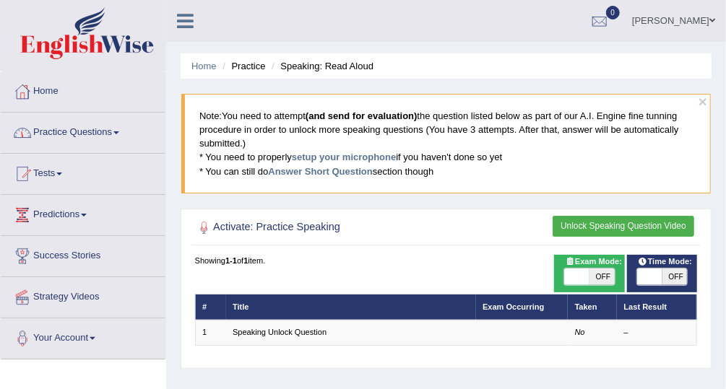
click at [68, 132] on link "Practice Questions" at bounding box center [83, 131] width 165 height 36
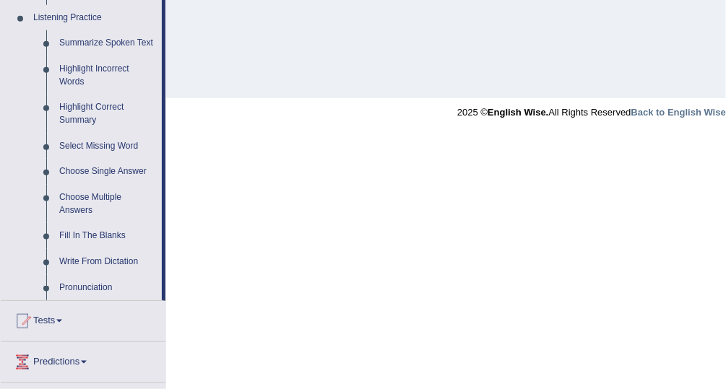
scroll to position [622, 0]
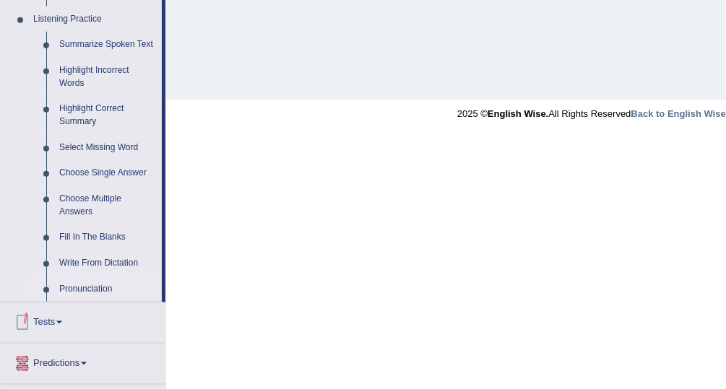
click at [95, 285] on link "Pronunciation" at bounding box center [107, 290] width 109 height 26
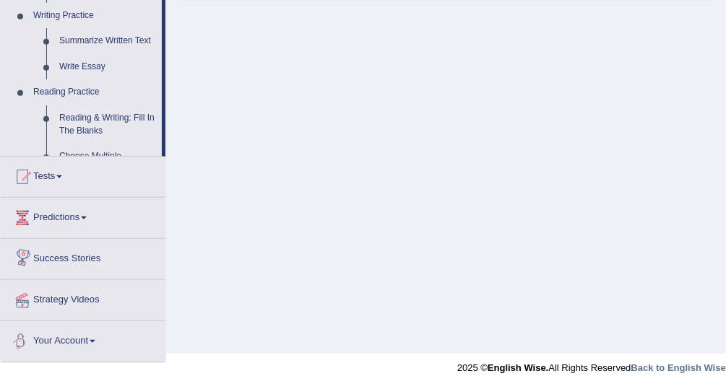
scroll to position [686, 0]
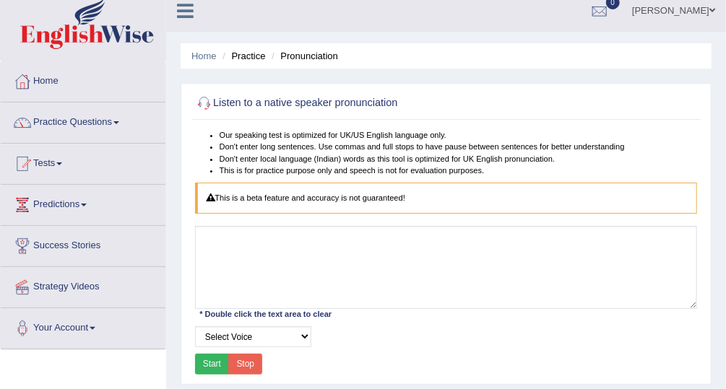
scroll to position [9, 0]
click at [99, 123] on link "Practice Questions" at bounding box center [83, 121] width 165 height 36
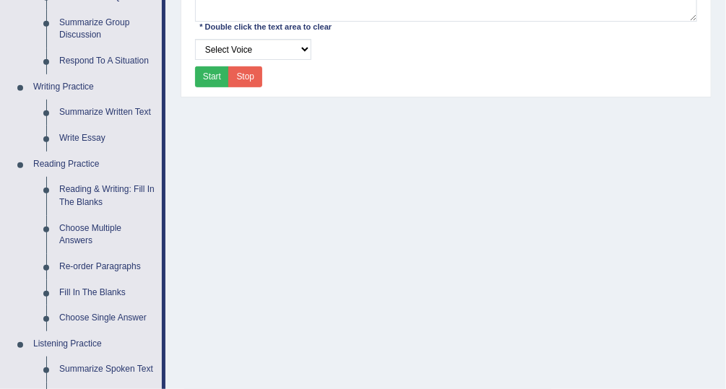
scroll to position [303, 0]
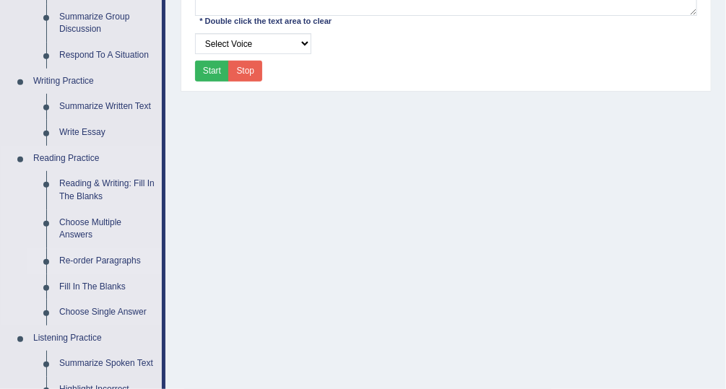
click at [118, 258] on link "Re-order Paragraphs" at bounding box center [107, 261] width 109 height 26
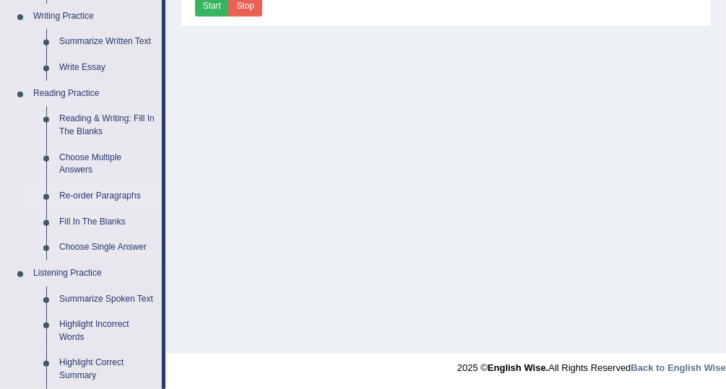
scroll to position [709, 0]
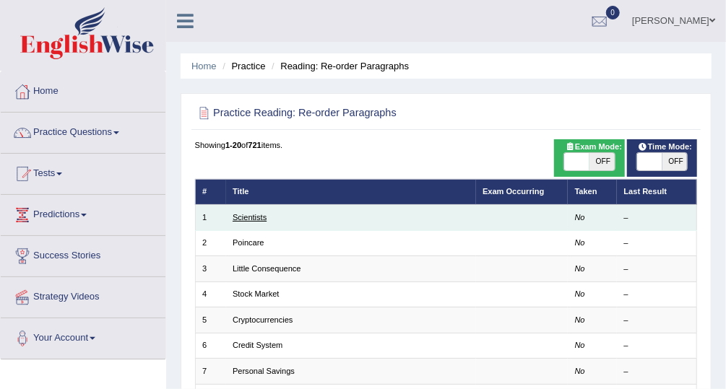
click at [235, 218] on link "Scientists" at bounding box center [249, 217] width 34 height 9
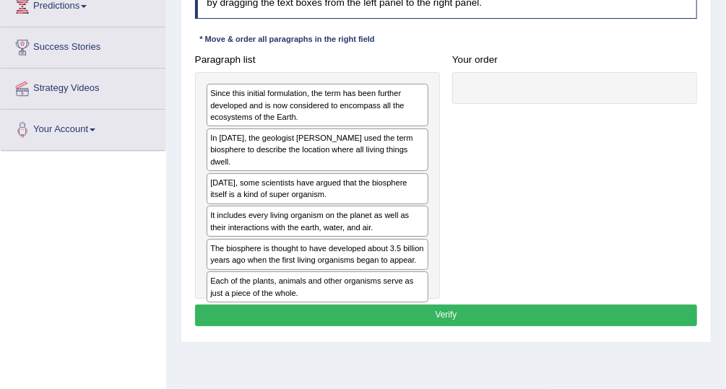
scroll to position [209, 0]
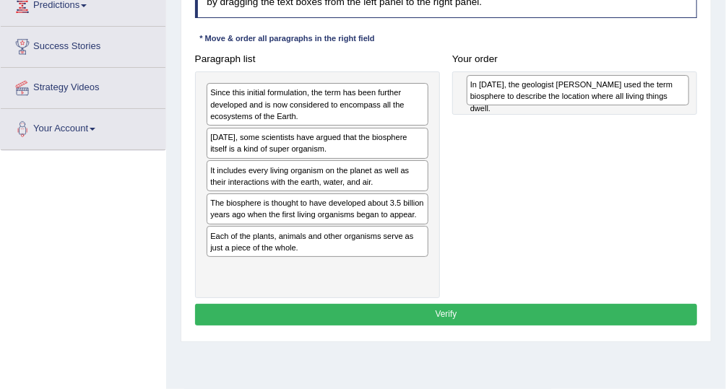
drag, startPoint x: 238, startPoint y: 136, endPoint x: 564, endPoint y: 89, distance: 329.1
click at [564, 89] on div "In [DATE], the geologist [PERSON_NAME] used the term biosphere to describe the …" at bounding box center [577, 90] width 222 height 30
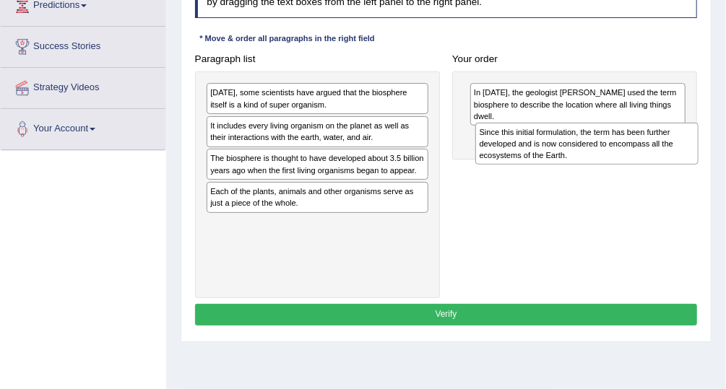
drag, startPoint x: 359, startPoint y: 117, endPoint x: 703, endPoint y: 172, distance: 348.0
click at [703, 172] on div "Paragraph list Since this initial formulation, the term has been further develo…" at bounding box center [445, 173] width 515 height 250
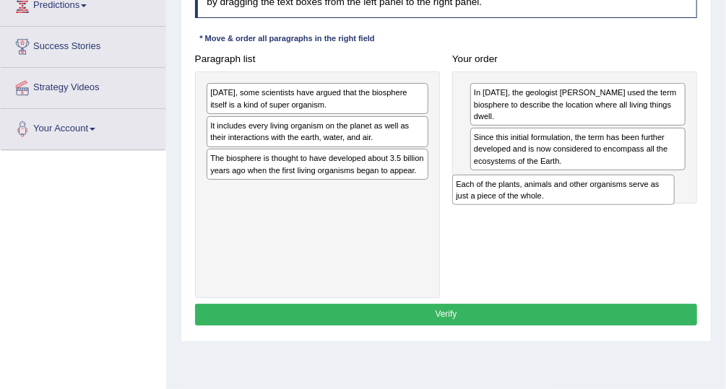
drag, startPoint x: 359, startPoint y: 188, endPoint x: 656, endPoint y: 205, distance: 297.9
click at [656, 205] on div "Paragraph list [DATE], some scientists have argued that the biosphere itself is…" at bounding box center [445, 173] width 515 height 250
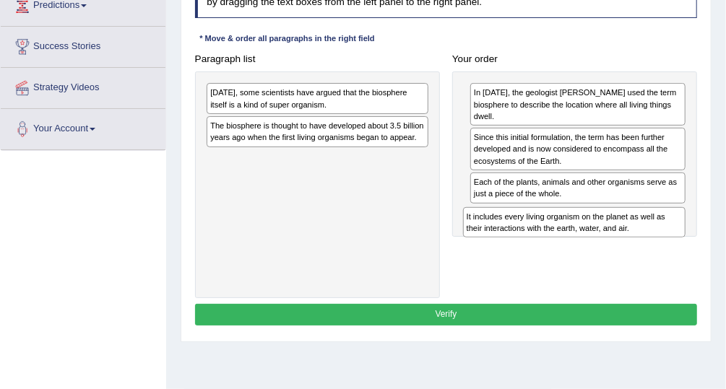
drag, startPoint x: 369, startPoint y: 136, endPoint x: 674, endPoint y: 256, distance: 327.2
click at [674, 256] on div "Paragraph list [DATE], some scientists have argued that the biosphere itself is…" at bounding box center [445, 173] width 515 height 250
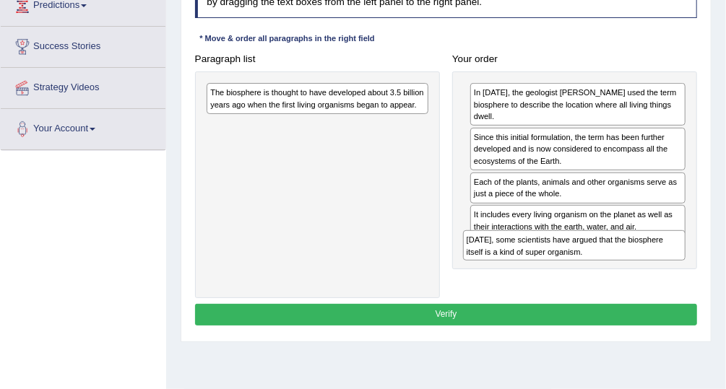
drag, startPoint x: 396, startPoint y: 96, endPoint x: 701, endPoint y: 277, distance: 354.8
click at [701, 277] on div "Paragraph list [DATE], some scientists have argued that the biosphere itself is…" at bounding box center [445, 173] width 515 height 250
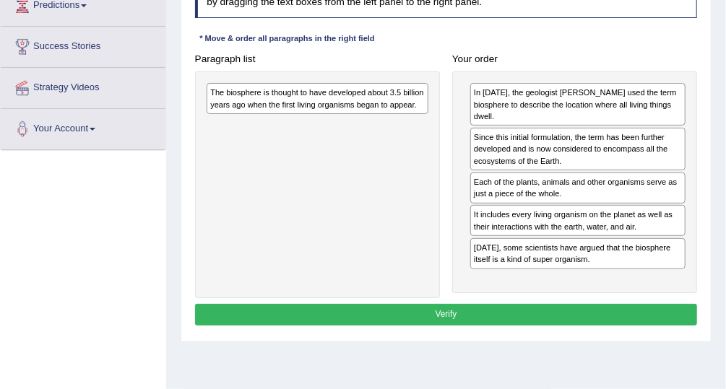
click at [352, 96] on div "The biosphere is thought to have developed about 3.5 billion years ago when the…" at bounding box center [318, 98] width 222 height 31
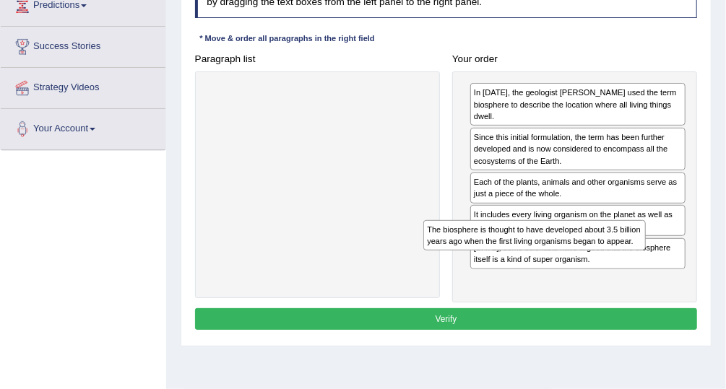
drag, startPoint x: 352, startPoint y: 96, endPoint x: 614, endPoint y: 269, distance: 313.8
click at [614, 269] on div "Paragraph list The biosphere is thought to have developed about 3.5 billion yea…" at bounding box center [445, 175] width 515 height 254
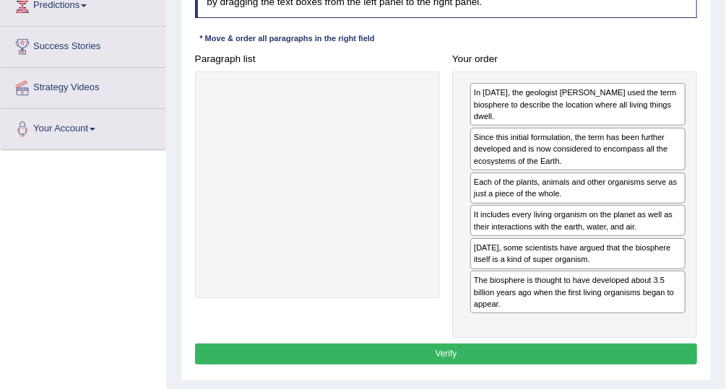
click at [531, 348] on button "Verify" at bounding box center [446, 354] width 503 height 21
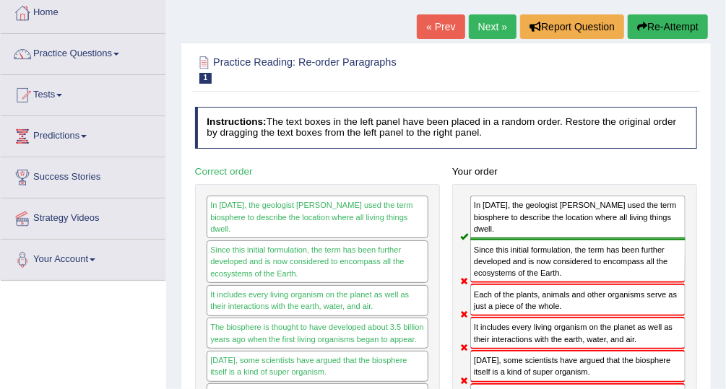
scroll to position [71, 0]
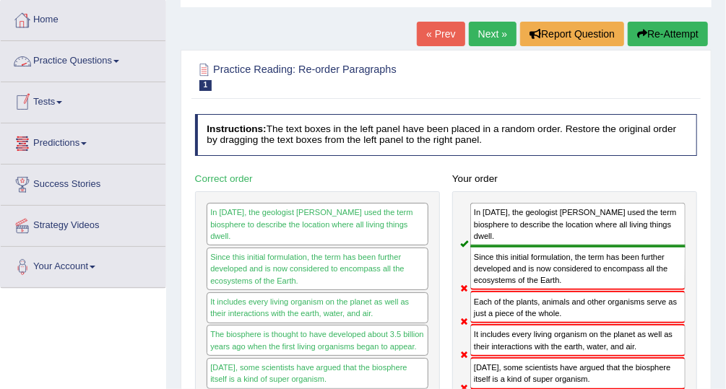
click at [105, 59] on link "Practice Questions" at bounding box center [83, 59] width 165 height 36
